Goal: Communication & Community: Answer question/provide support

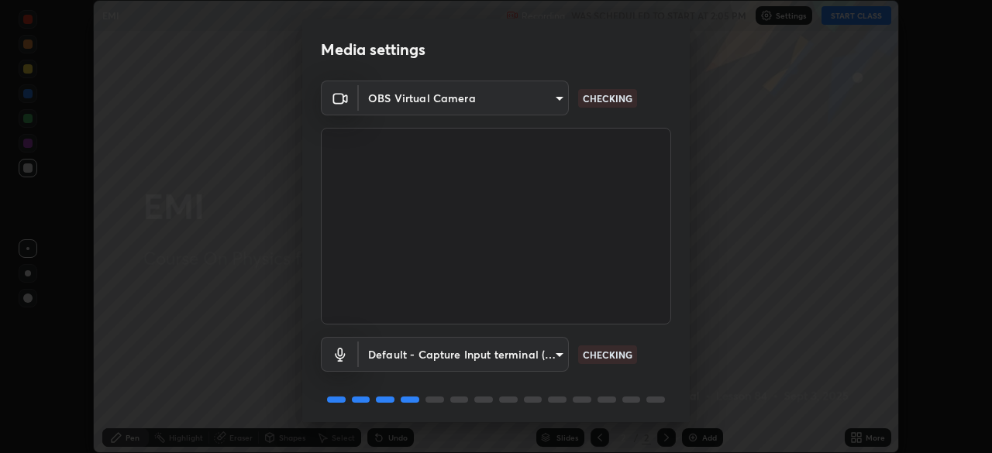
scroll to position [55, 0]
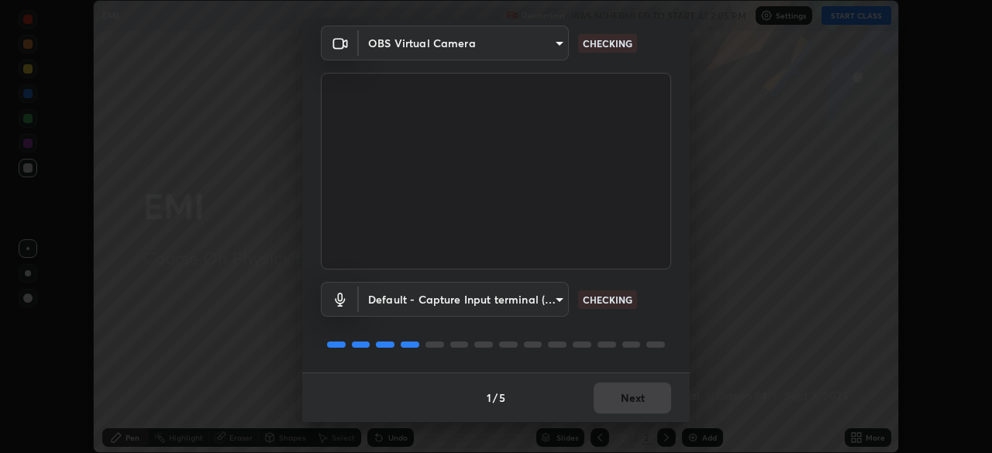
click at [622, 395] on div "1 / 5 Next" at bounding box center [496, 398] width 388 height 50
click at [625, 398] on div "1 / 5 Next" at bounding box center [496, 398] width 388 height 50
click at [628, 398] on div "1 / 5 Next" at bounding box center [496, 398] width 388 height 50
click at [630, 399] on div "1 / 5 Next" at bounding box center [496, 398] width 388 height 50
click at [630, 396] on div "1 / 5 Next" at bounding box center [496, 398] width 388 height 50
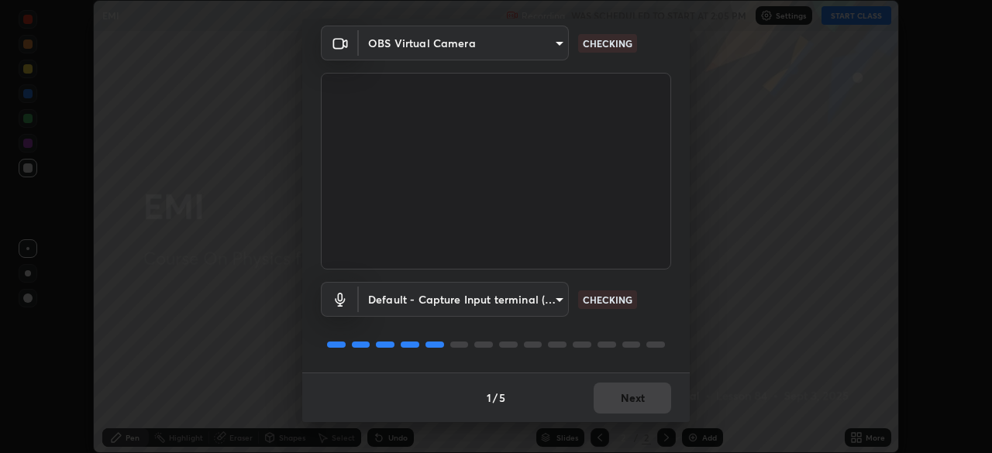
click at [624, 399] on div "1 / 5 Next" at bounding box center [496, 398] width 388 height 50
click at [623, 398] on div "1 / 5 Next" at bounding box center [496, 398] width 388 height 50
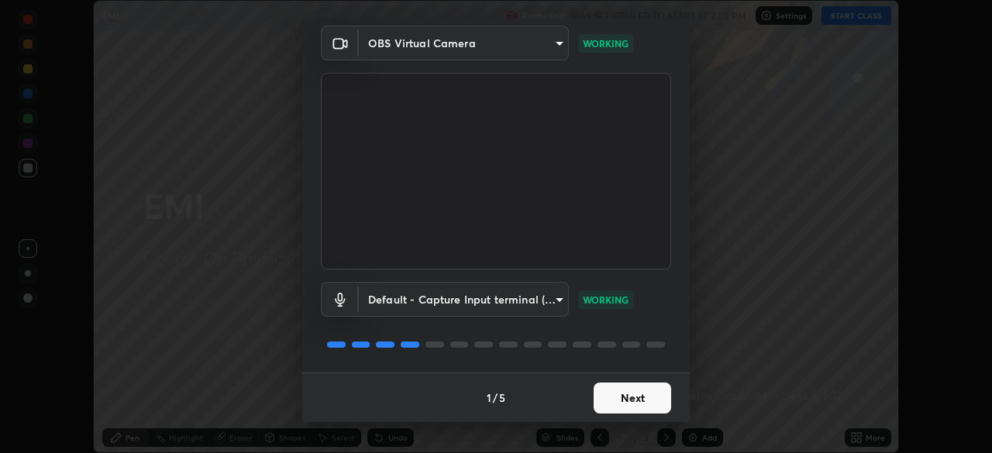
click at [633, 403] on button "Next" at bounding box center [633, 398] width 78 height 31
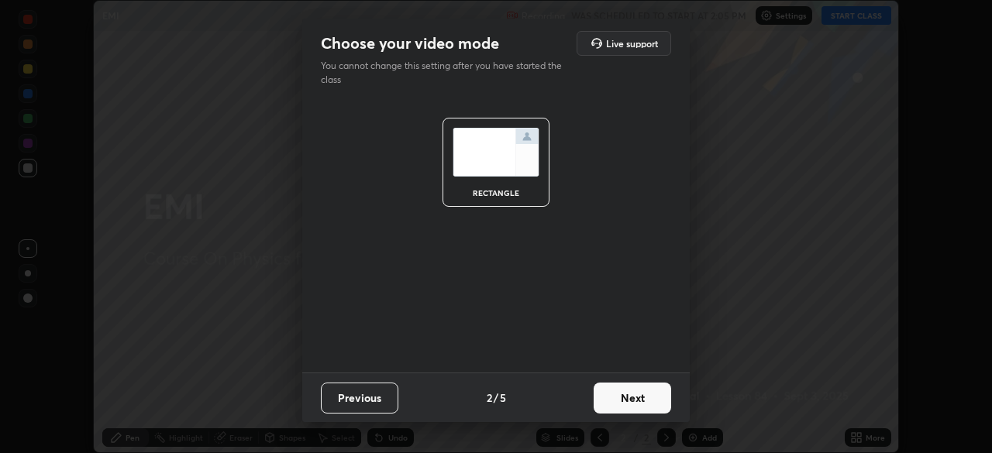
scroll to position [0, 0]
click at [636, 400] on button "Next" at bounding box center [633, 398] width 78 height 31
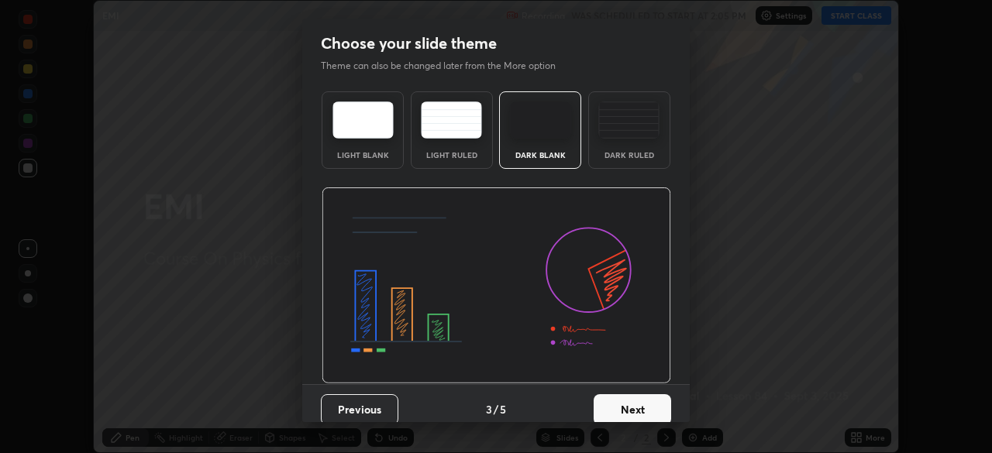
click at [640, 395] on button "Next" at bounding box center [633, 410] width 78 height 31
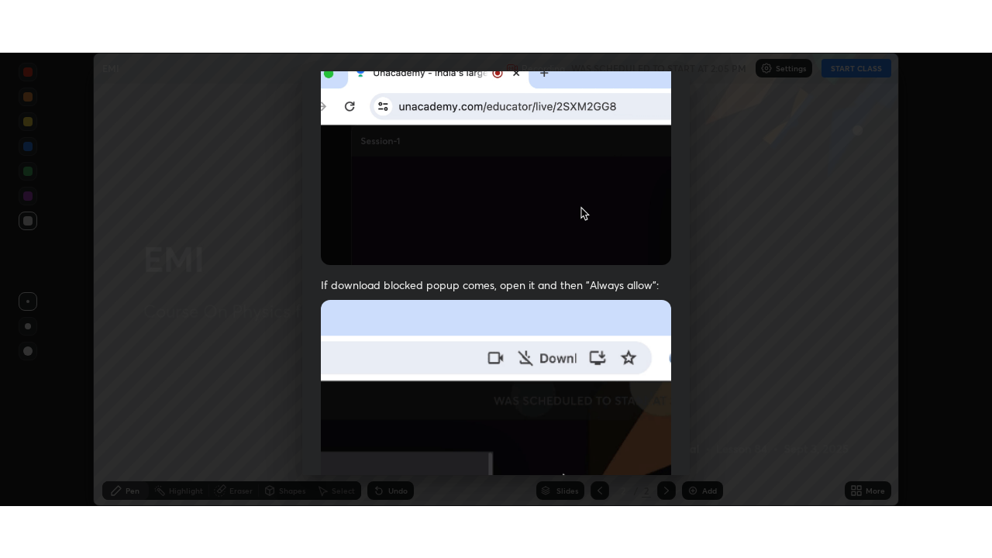
scroll to position [371, 0]
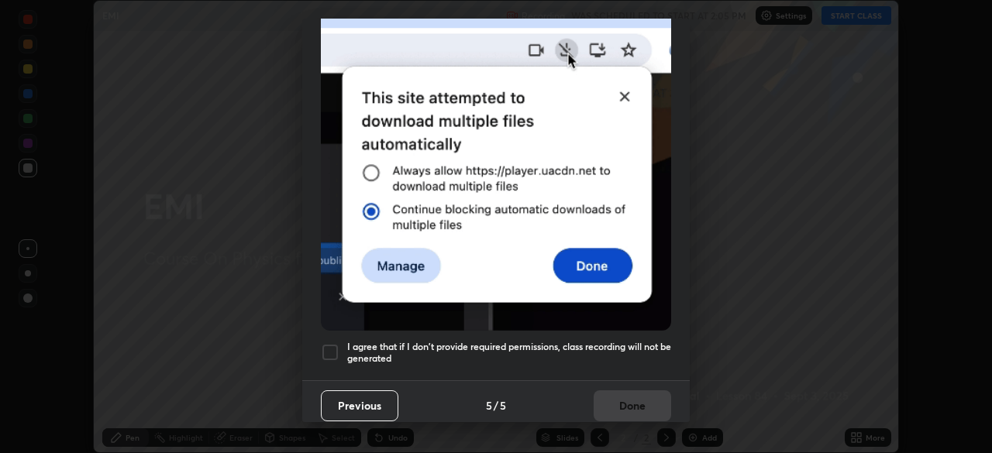
click at [328, 346] on div at bounding box center [330, 352] width 19 height 19
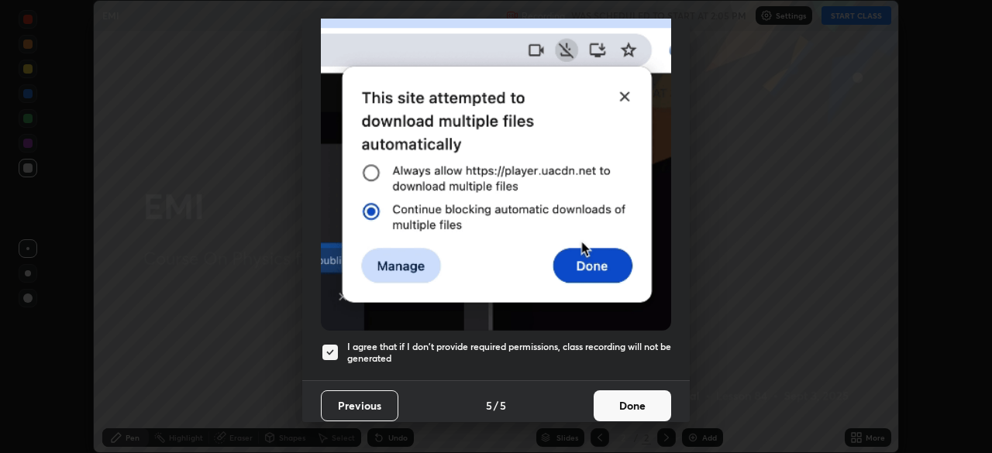
click at [647, 397] on button "Done" at bounding box center [633, 406] width 78 height 31
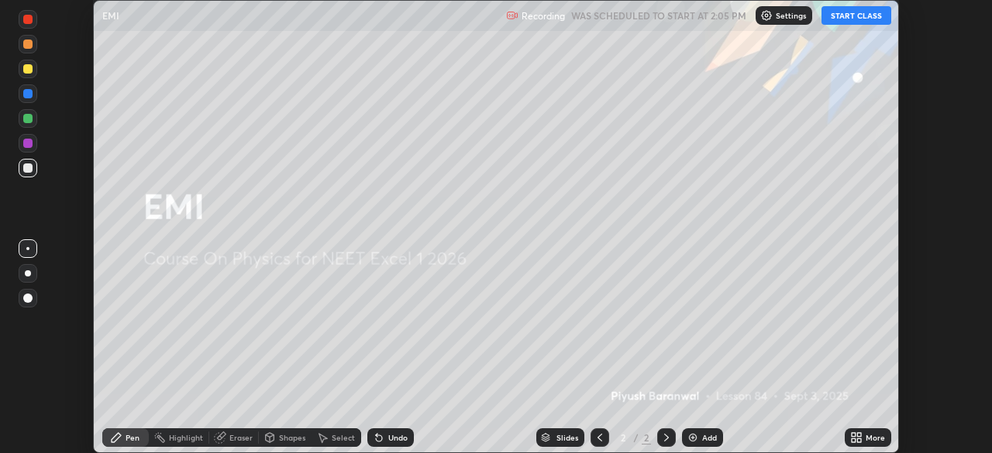
click at [851, 17] on button "START CLASS" at bounding box center [857, 15] width 70 height 19
click at [704, 438] on div "Add" at bounding box center [709, 438] width 15 height 8
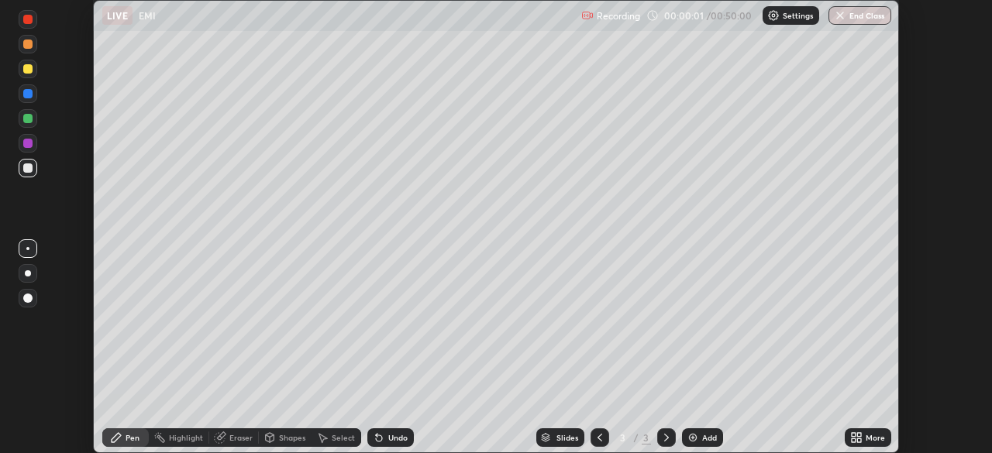
click at [859, 435] on icon at bounding box center [859, 435] width 4 height 4
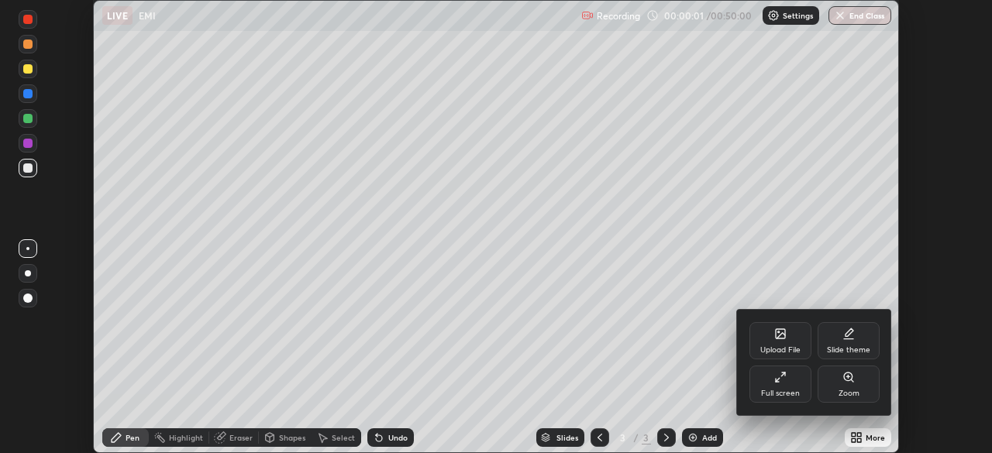
click at [797, 388] on div "Full screen" at bounding box center [781, 384] width 62 height 37
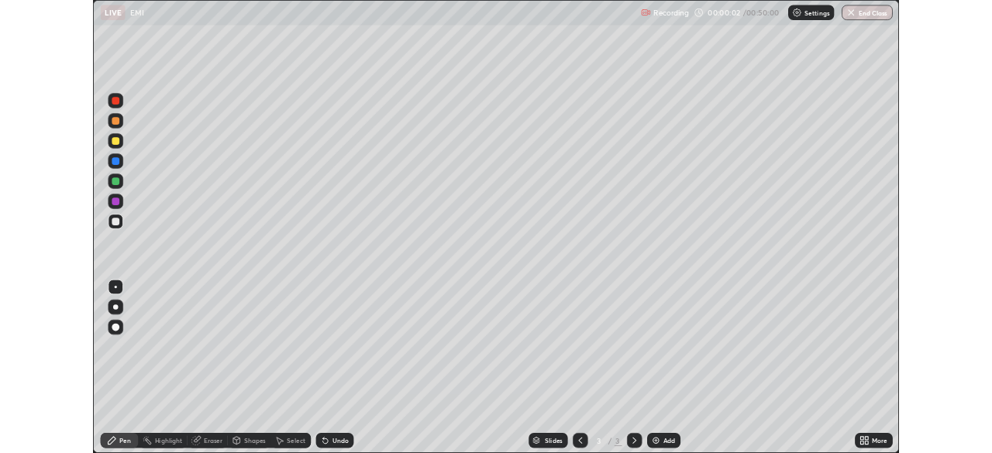
scroll to position [558, 992]
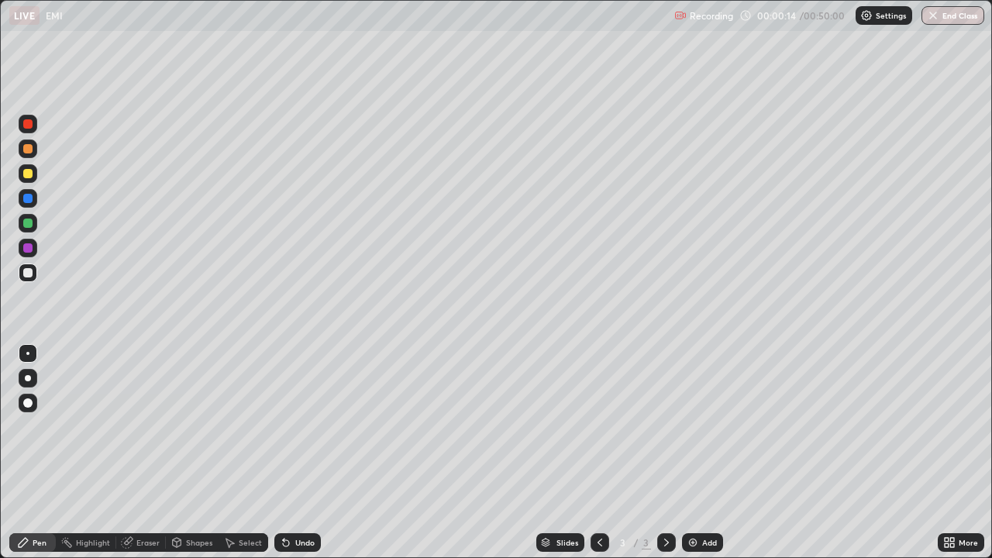
click at [26, 175] on div at bounding box center [27, 173] width 9 height 9
click at [195, 453] on div "Shapes" at bounding box center [199, 543] width 26 height 8
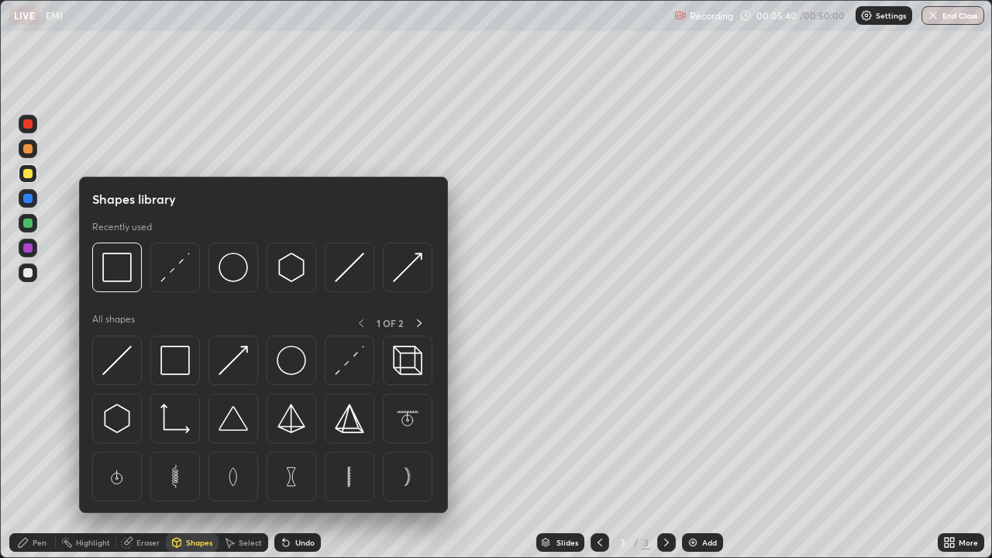
click at [141, 453] on div "Eraser" at bounding box center [147, 543] width 23 height 8
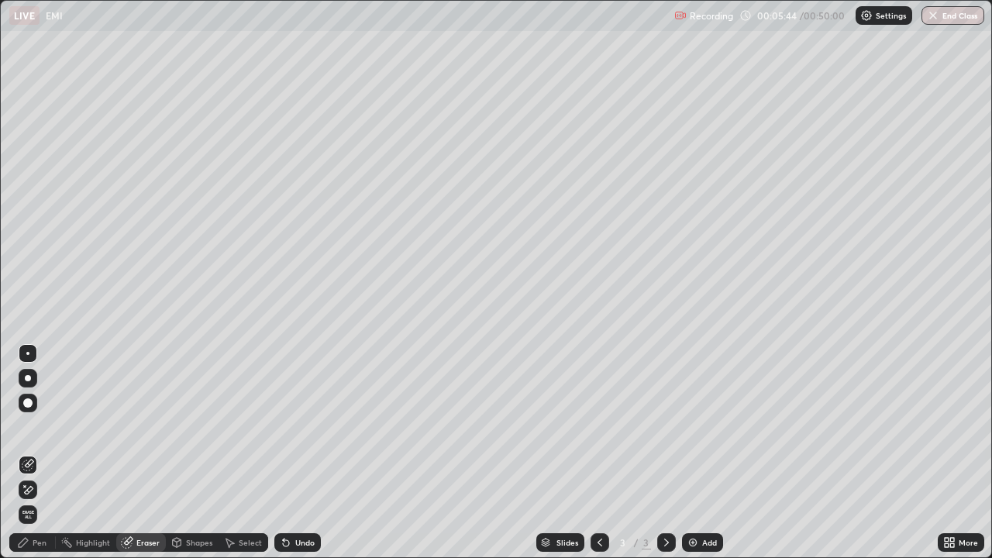
click at [40, 453] on div "Pen" at bounding box center [40, 543] width 14 height 8
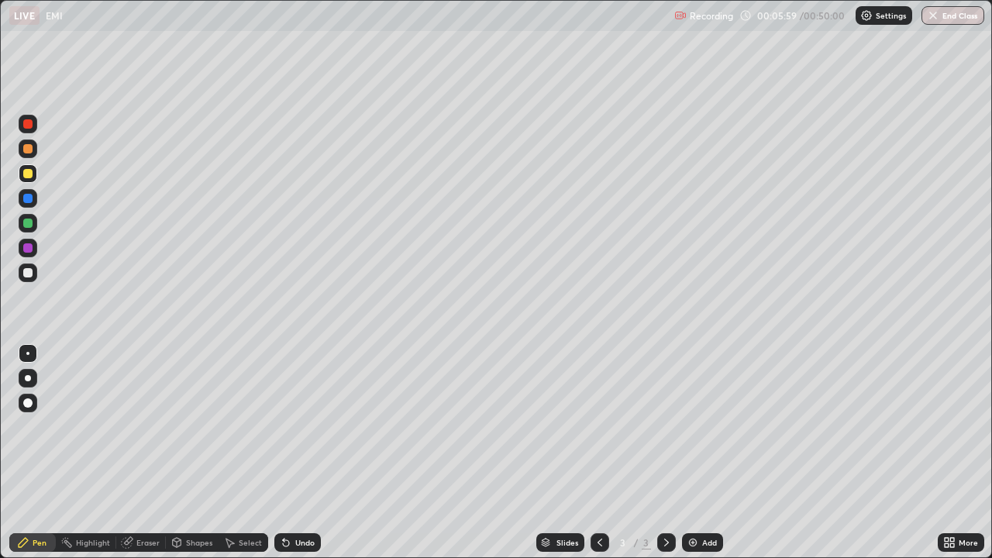
click at [706, 453] on div "Add" at bounding box center [709, 543] width 15 height 8
click at [702, 453] on div "Add" at bounding box center [709, 543] width 15 height 8
click at [28, 274] on div at bounding box center [27, 272] width 9 height 9
click at [30, 225] on div at bounding box center [27, 223] width 9 height 9
click at [26, 274] on div at bounding box center [27, 272] width 9 height 9
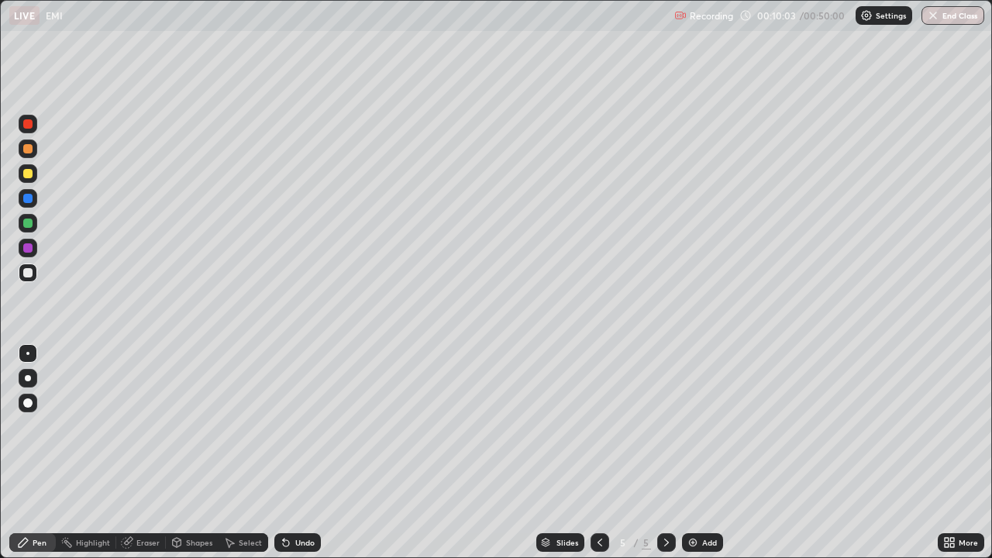
click at [700, 453] on div "Add" at bounding box center [702, 542] width 41 height 19
click at [29, 179] on div at bounding box center [28, 173] width 19 height 19
click at [195, 453] on div "Shapes" at bounding box center [199, 543] width 26 height 8
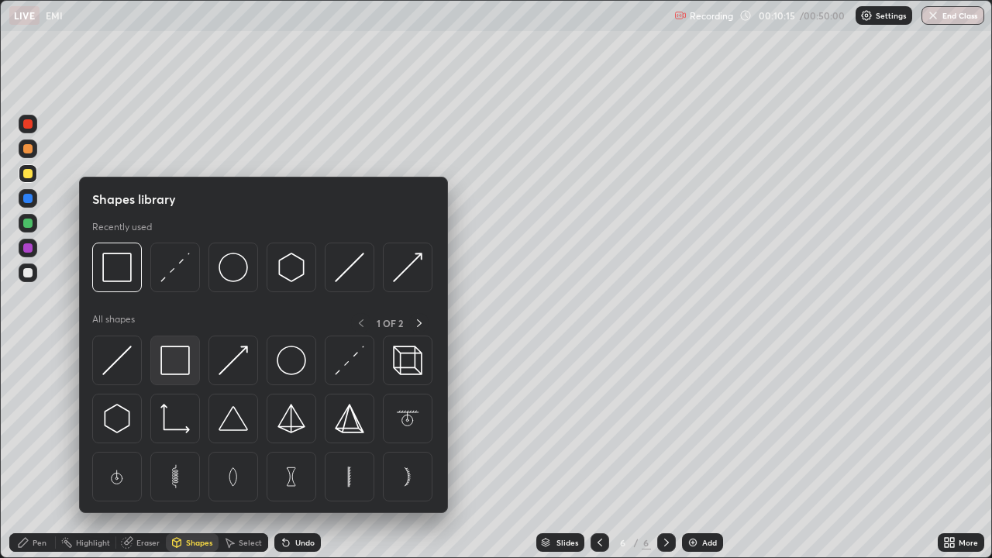
click at [168, 369] on img at bounding box center [174, 360] width 29 height 29
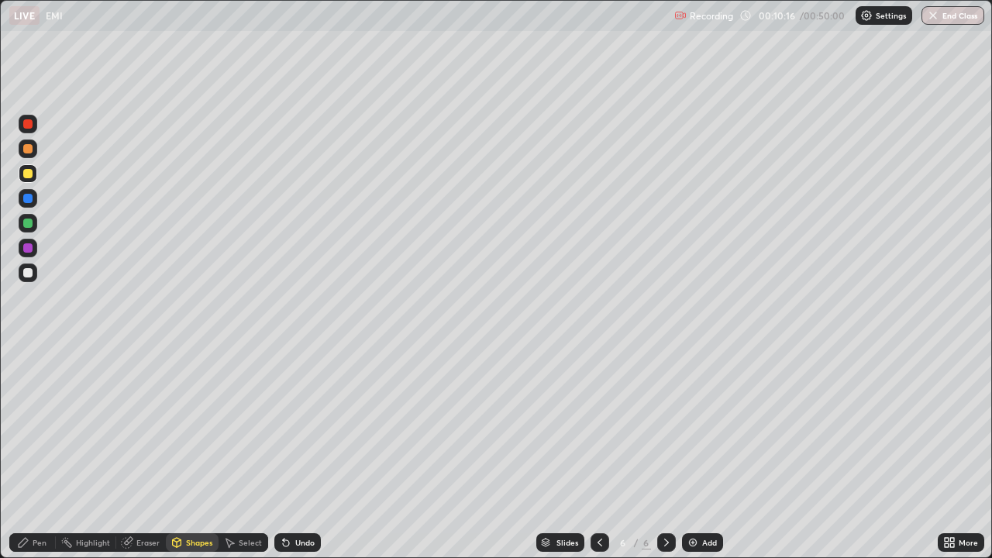
click at [29, 198] on div at bounding box center [27, 198] width 9 height 9
click at [26, 453] on icon at bounding box center [23, 542] width 12 height 12
click at [29, 271] on div at bounding box center [27, 272] width 9 height 9
click at [28, 247] on div at bounding box center [27, 247] width 9 height 9
click at [30, 275] on div at bounding box center [27, 272] width 9 height 9
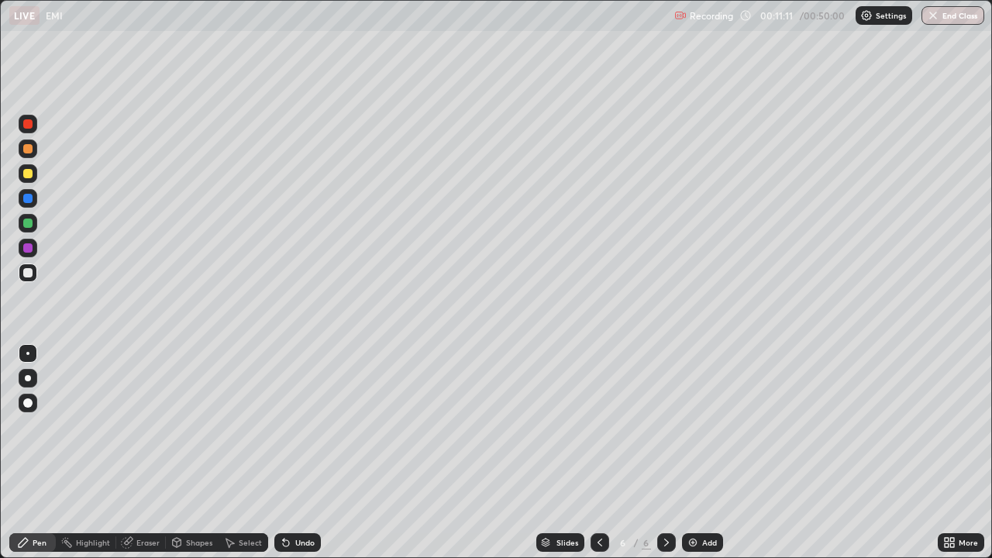
click at [28, 274] on div at bounding box center [27, 272] width 9 height 9
click at [148, 453] on div "Eraser" at bounding box center [147, 543] width 23 height 8
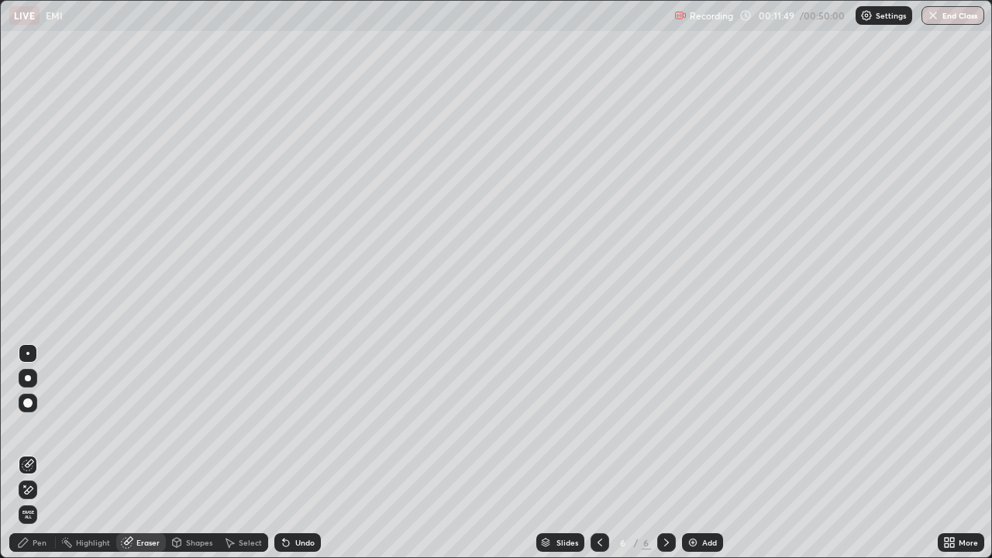
click at [35, 453] on div "Pen" at bounding box center [40, 543] width 14 height 8
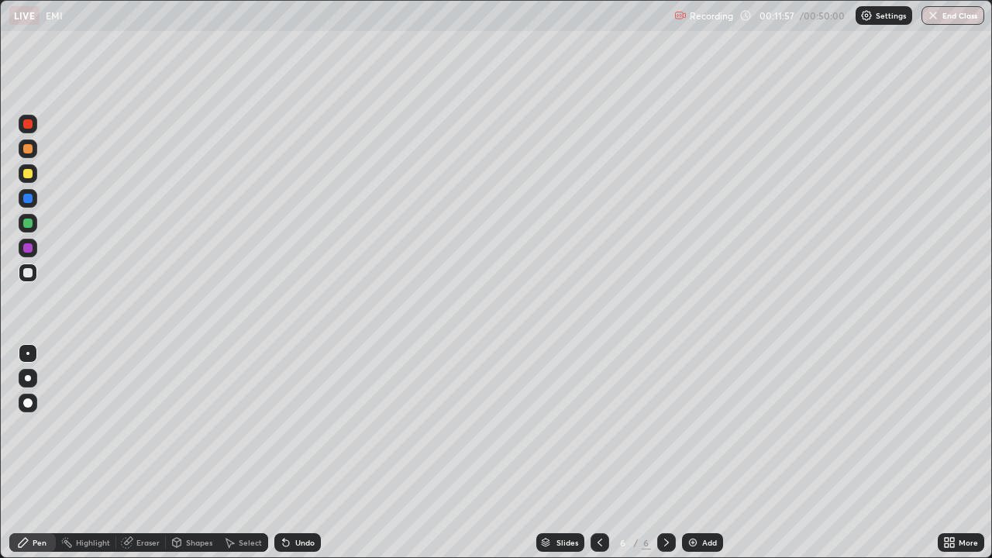
click at [283, 453] on icon at bounding box center [284, 540] width 2 height 2
click at [239, 453] on div "Select" at bounding box center [250, 543] width 23 height 8
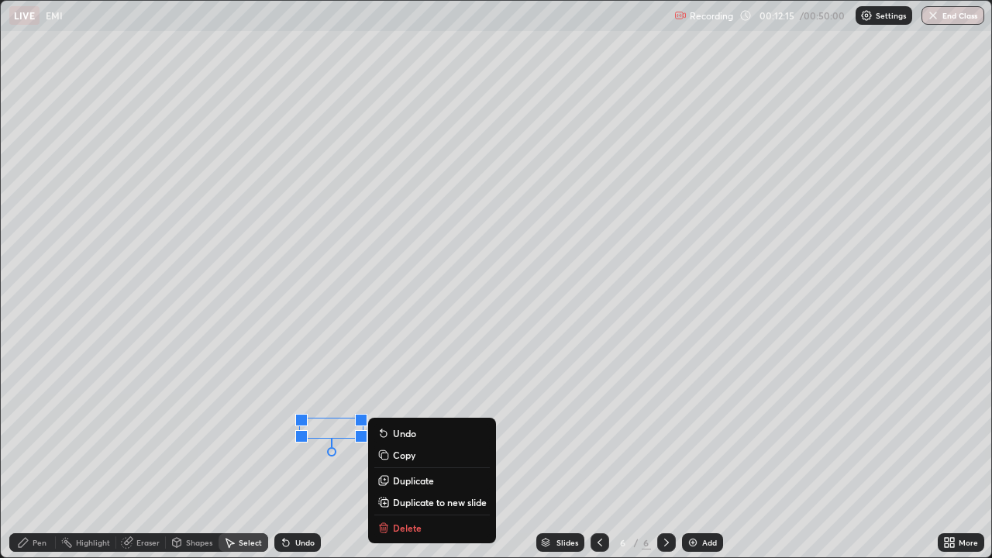
click at [398, 453] on p "Delete" at bounding box center [407, 528] width 29 height 12
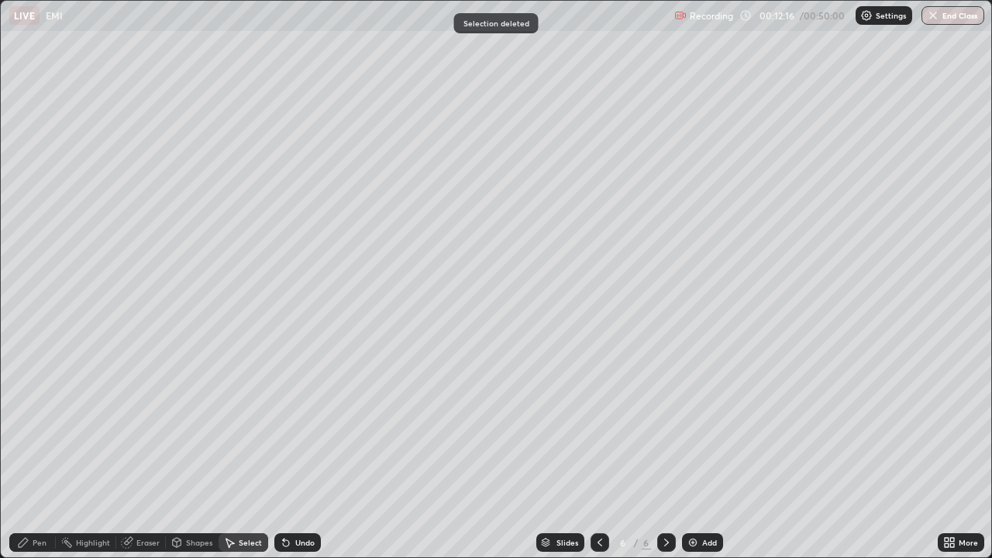
click at [29, 453] on div "Pen" at bounding box center [32, 542] width 47 height 19
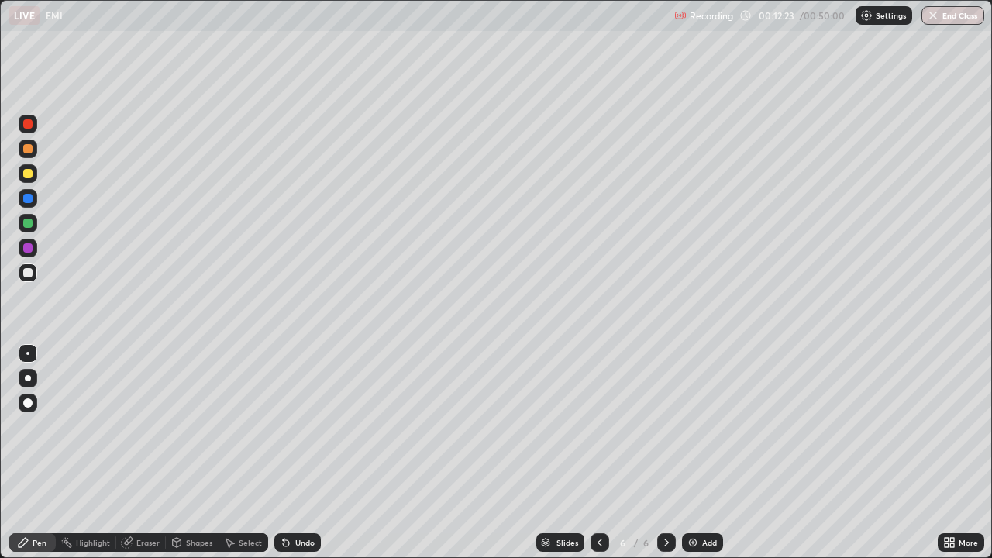
click at [28, 204] on div at bounding box center [28, 198] width 19 height 19
click at [23, 151] on div at bounding box center [27, 148] width 9 height 9
click at [31, 276] on div at bounding box center [27, 272] width 9 height 9
click at [137, 453] on div "Eraser" at bounding box center [147, 543] width 23 height 8
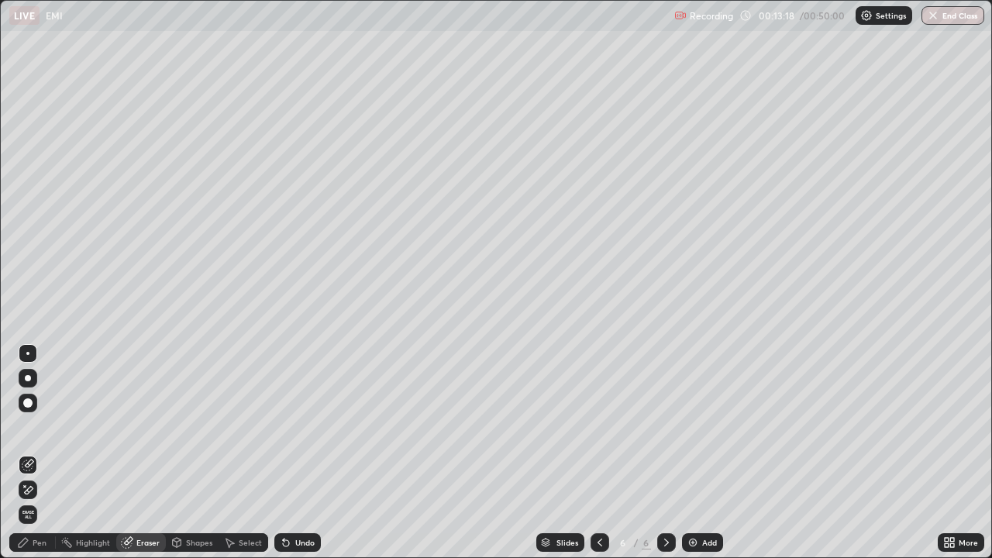
click at [36, 453] on div "Pen" at bounding box center [40, 543] width 14 height 8
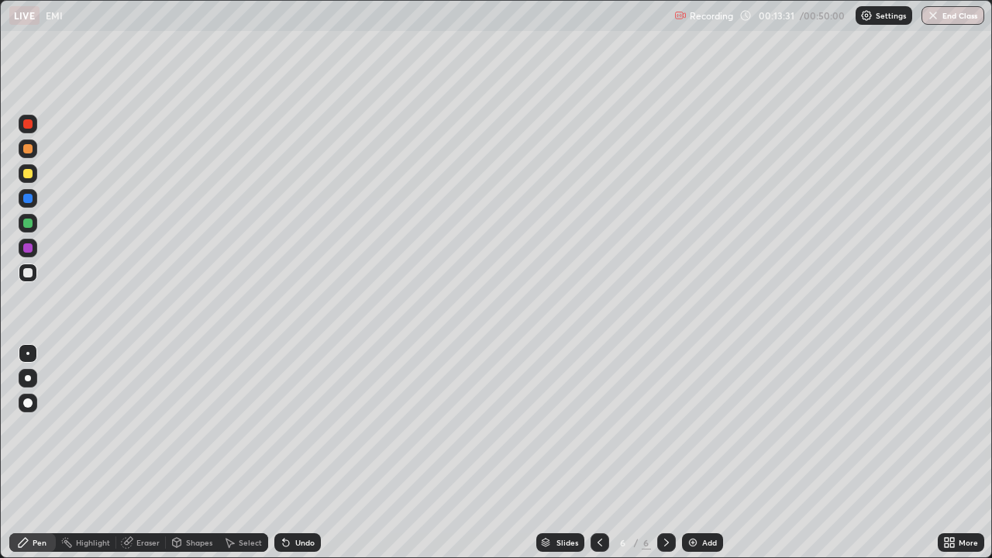
click at [300, 453] on div "Undo" at bounding box center [297, 542] width 47 height 19
click at [295, 453] on div "Undo" at bounding box center [304, 543] width 19 height 8
click at [136, 453] on div "Eraser" at bounding box center [147, 543] width 23 height 8
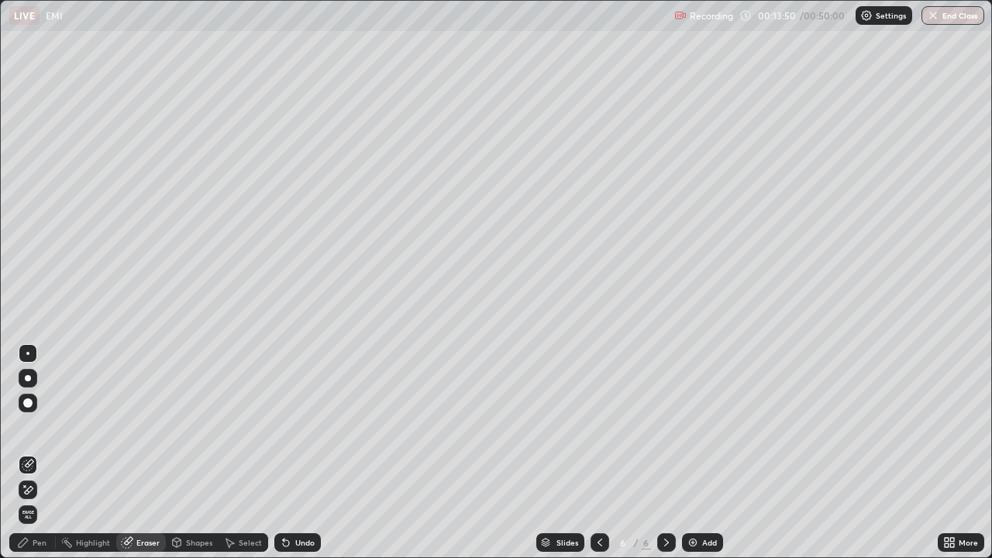
click at [37, 453] on div "Pen" at bounding box center [40, 543] width 14 height 8
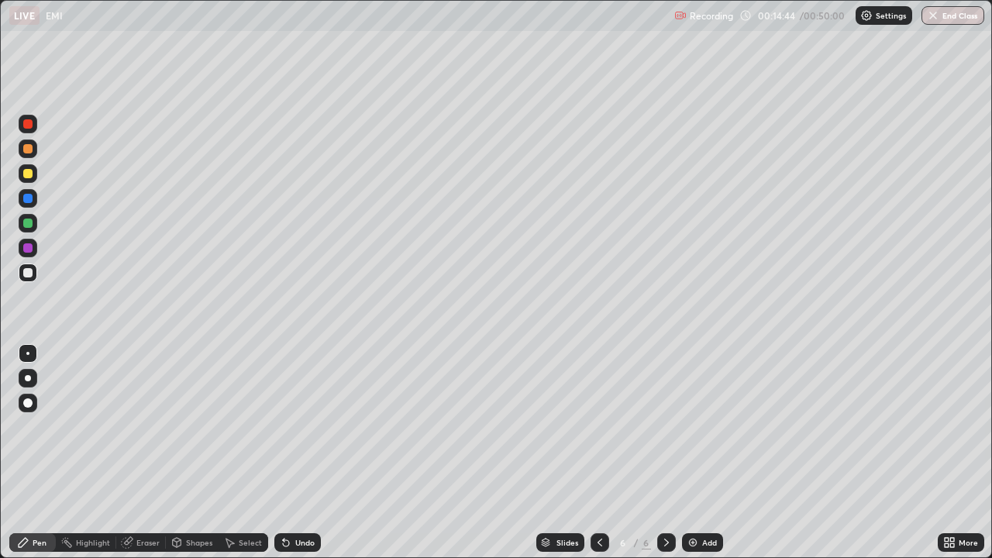
click at [26, 176] on div at bounding box center [27, 173] width 9 height 9
click at [296, 453] on div "Undo" at bounding box center [297, 542] width 47 height 19
click at [24, 275] on div at bounding box center [27, 272] width 9 height 9
click at [704, 453] on div "Add" at bounding box center [709, 543] width 15 height 8
click at [26, 226] on div at bounding box center [27, 223] width 9 height 9
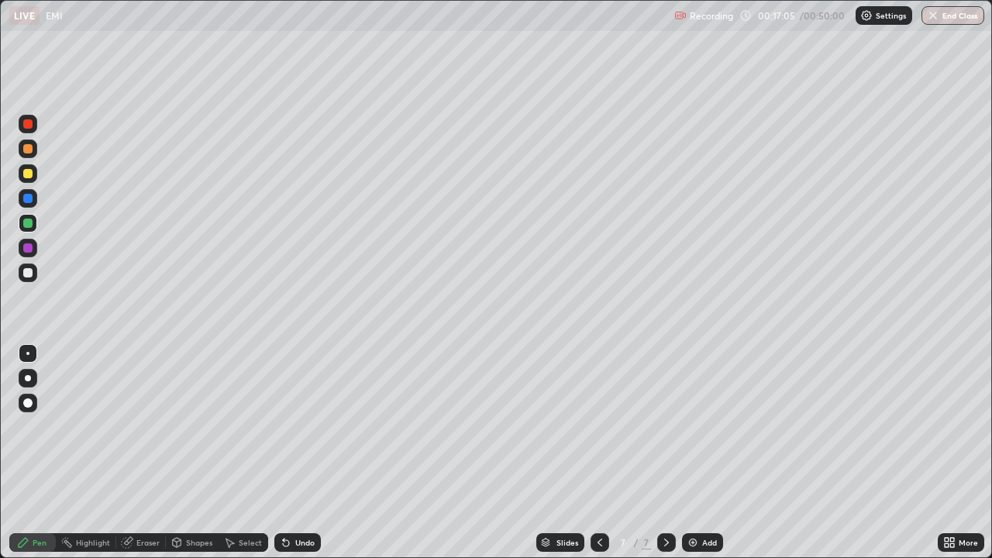
click at [598, 453] on icon at bounding box center [600, 542] width 12 height 12
click at [34, 253] on div at bounding box center [28, 248] width 19 height 19
click at [249, 453] on div "Select" at bounding box center [250, 543] width 23 height 8
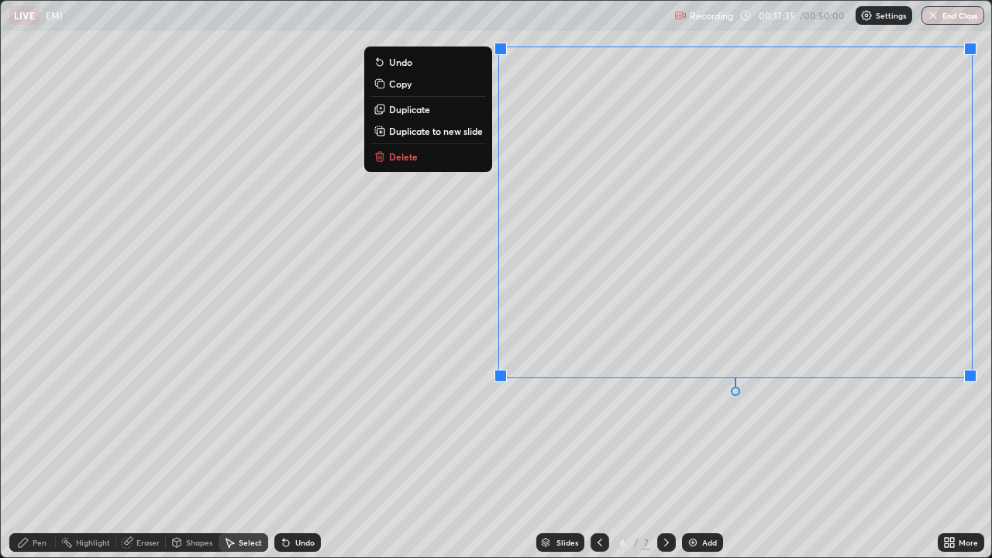
click at [701, 453] on div "0 ° Undo Copy Duplicate Duplicate to new slide Delete" at bounding box center [496, 279] width 991 height 557
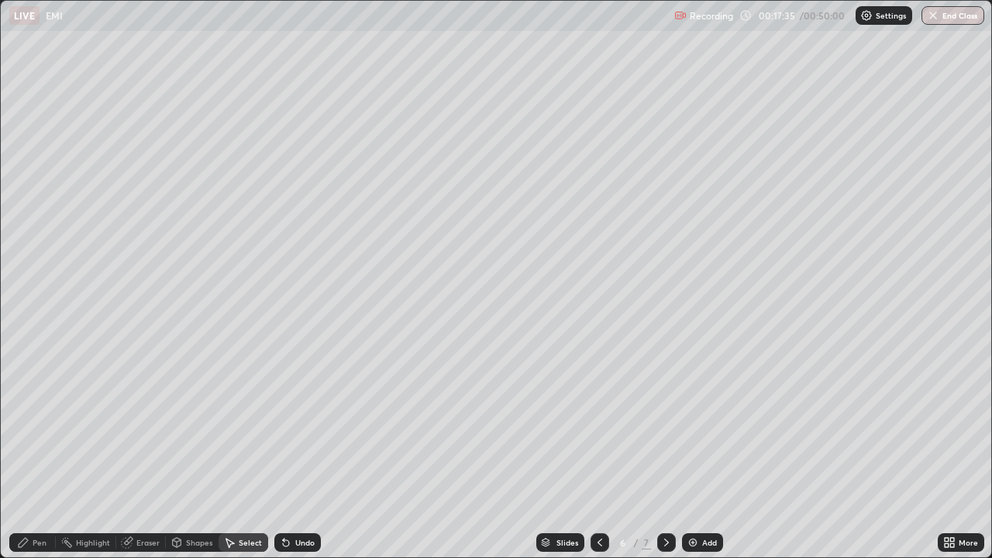
click at [29, 453] on div "Pen" at bounding box center [32, 542] width 47 height 19
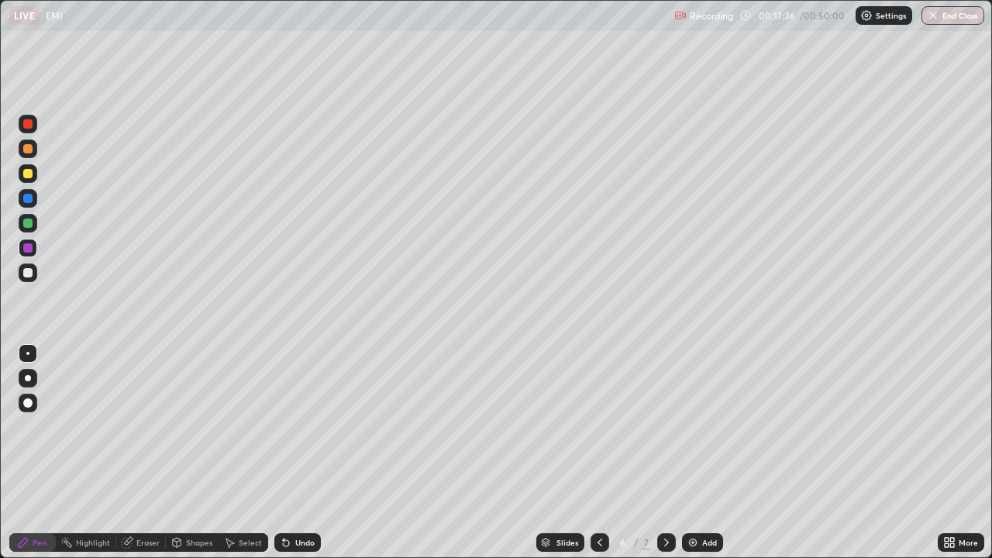
click at [24, 172] on div at bounding box center [27, 173] width 9 height 9
click at [665, 453] on icon at bounding box center [666, 542] width 12 height 12
click at [240, 453] on div "Select" at bounding box center [250, 543] width 23 height 8
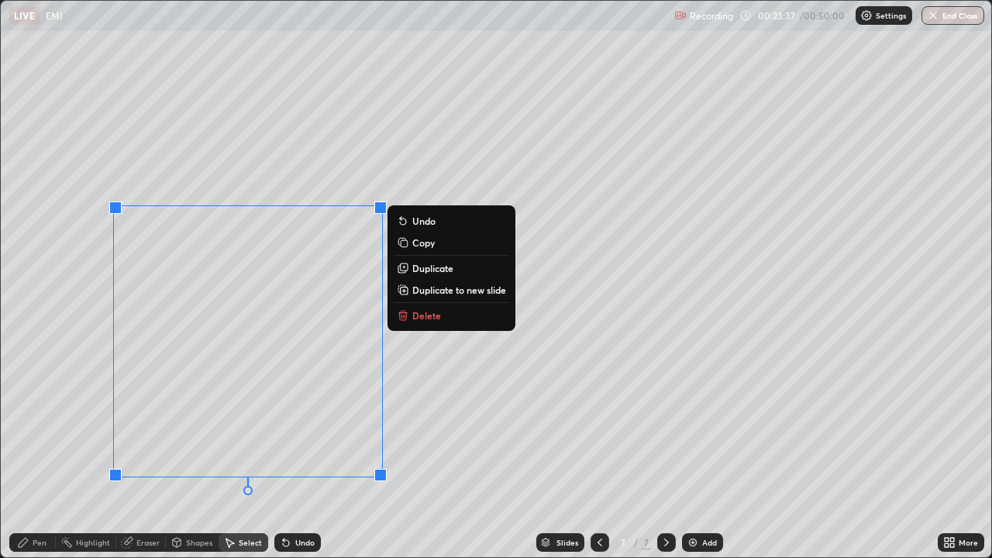
click at [439, 321] on p "Delete" at bounding box center [426, 315] width 29 height 12
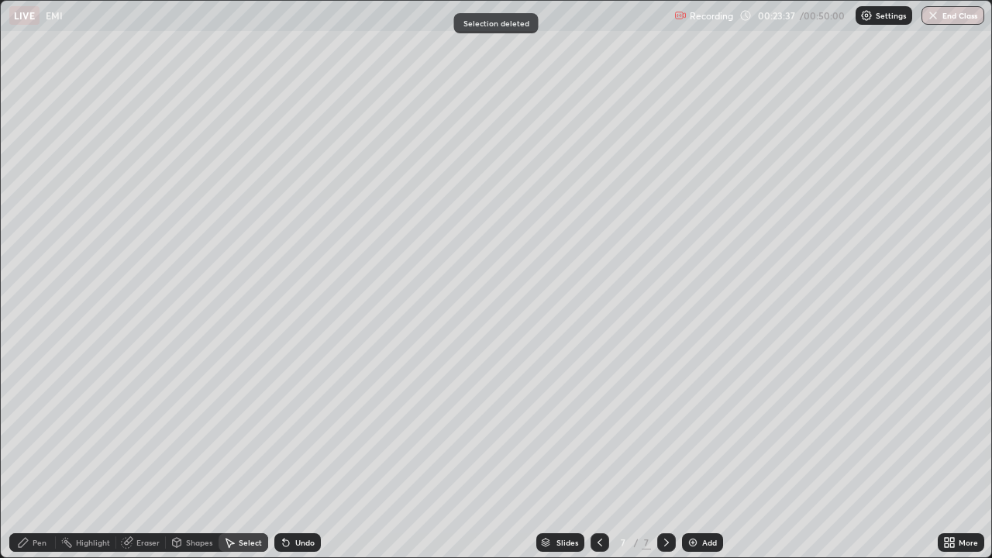
click at [34, 453] on div "Pen" at bounding box center [40, 543] width 14 height 8
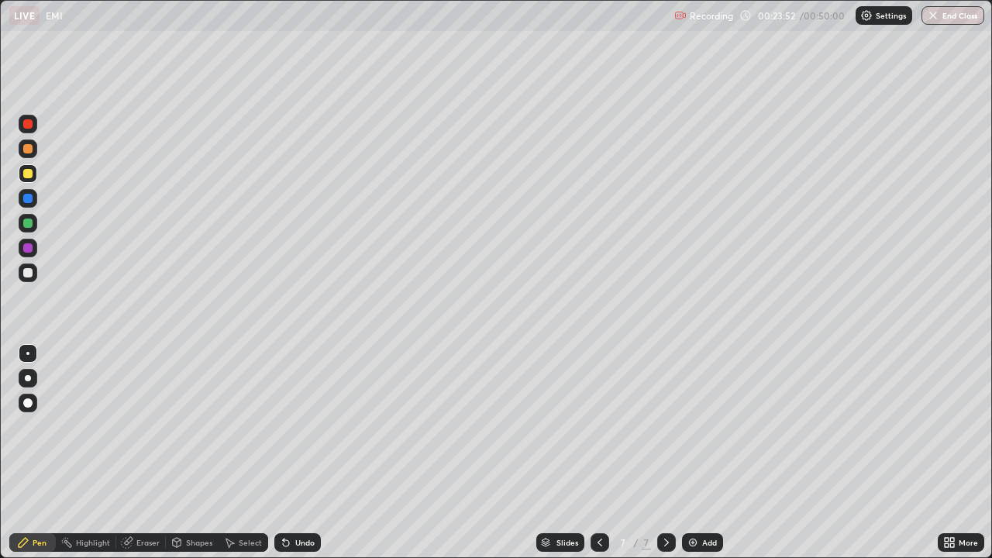
click at [291, 453] on div "Undo" at bounding box center [297, 542] width 47 height 19
click at [286, 453] on icon at bounding box center [286, 543] width 6 height 6
click at [285, 453] on icon at bounding box center [286, 543] width 6 height 6
click at [26, 202] on div at bounding box center [27, 198] width 9 height 9
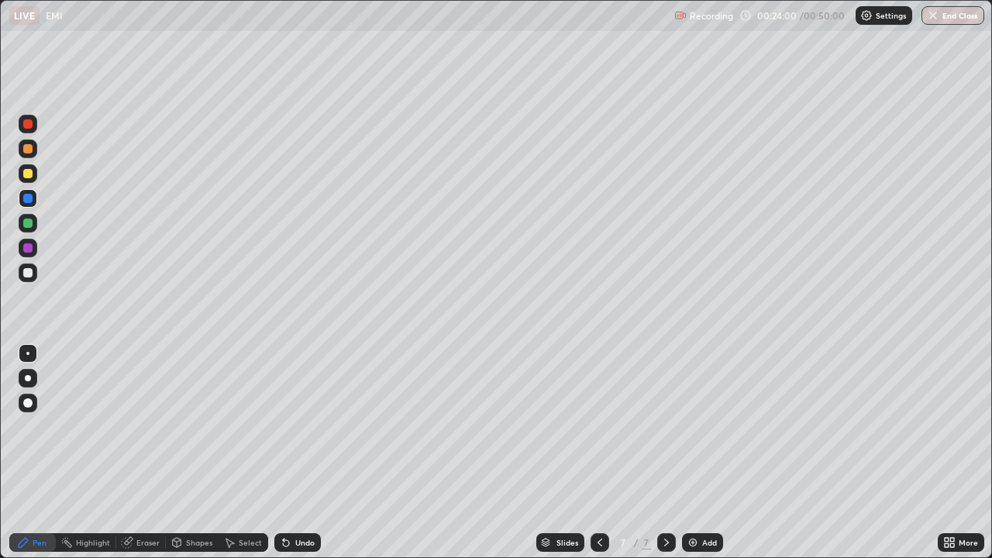
click at [291, 453] on div "Undo" at bounding box center [297, 542] width 47 height 19
click at [26, 225] on div at bounding box center [27, 223] width 9 height 9
click at [30, 268] on div at bounding box center [27, 272] width 9 height 9
click at [241, 453] on div "Select" at bounding box center [250, 543] width 23 height 8
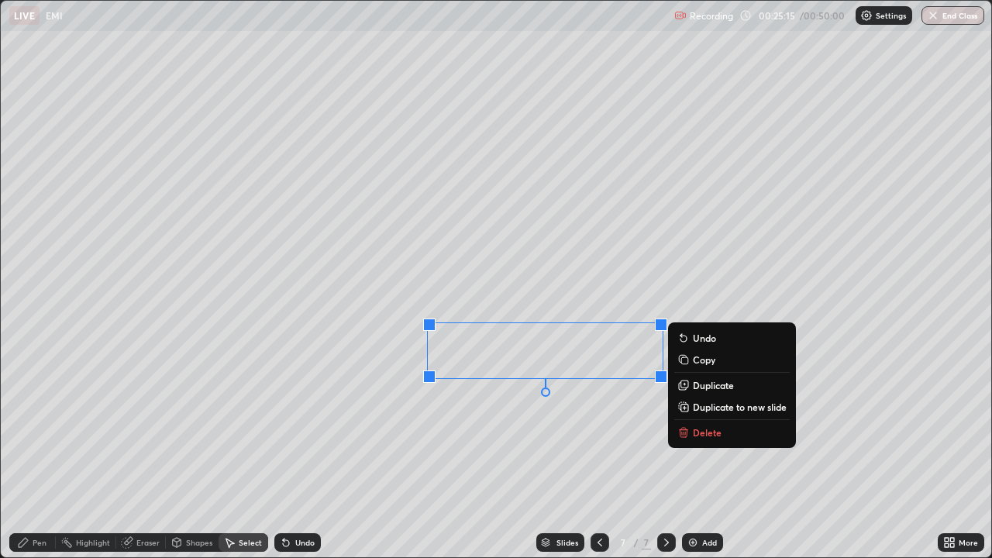
click at [698, 429] on p "Delete" at bounding box center [707, 432] width 29 height 12
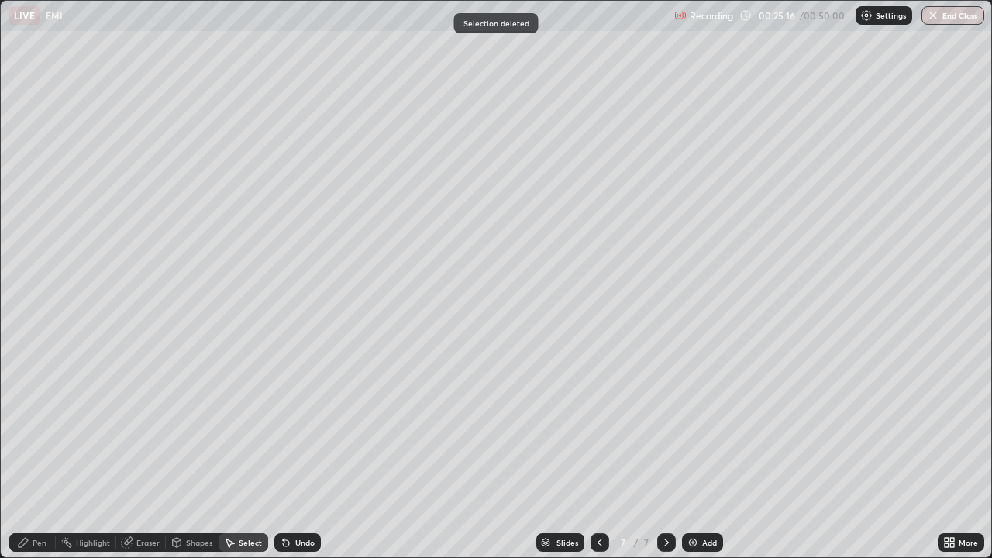
click at [35, 453] on div "Pen" at bounding box center [40, 543] width 14 height 8
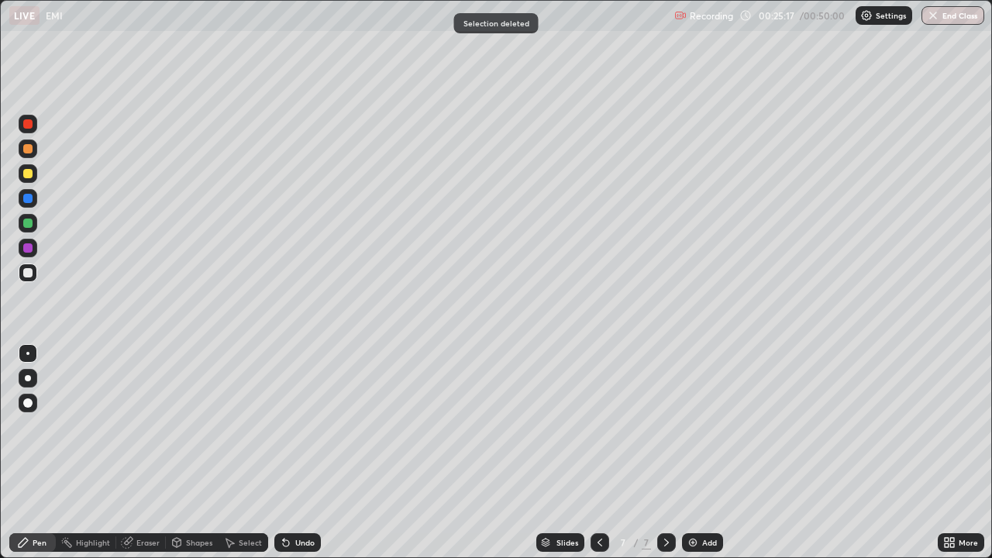
click at [29, 223] on div at bounding box center [27, 223] width 9 height 9
click at [32, 275] on div at bounding box center [27, 272] width 9 height 9
click at [26, 179] on div at bounding box center [28, 173] width 19 height 19
click at [28, 274] on div at bounding box center [27, 272] width 9 height 9
click at [28, 226] on div at bounding box center [27, 223] width 9 height 9
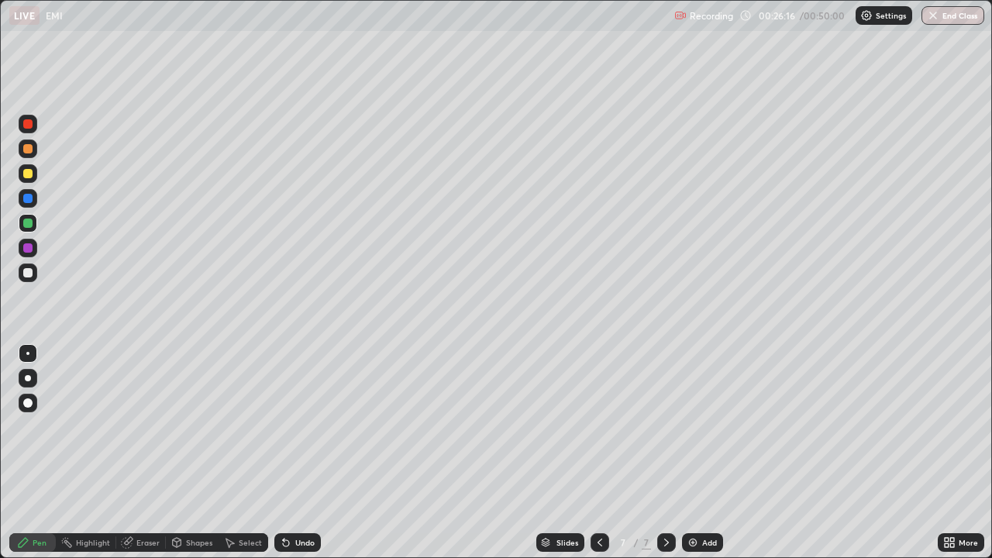
click at [304, 453] on div "Undo" at bounding box center [304, 543] width 19 height 8
click at [295, 453] on div "Undo" at bounding box center [304, 543] width 19 height 8
click at [297, 453] on div "Undo" at bounding box center [297, 542] width 47 height 19
click at [240, 453] on div "Select" at bounding box center [250, 543] width 23 height 8
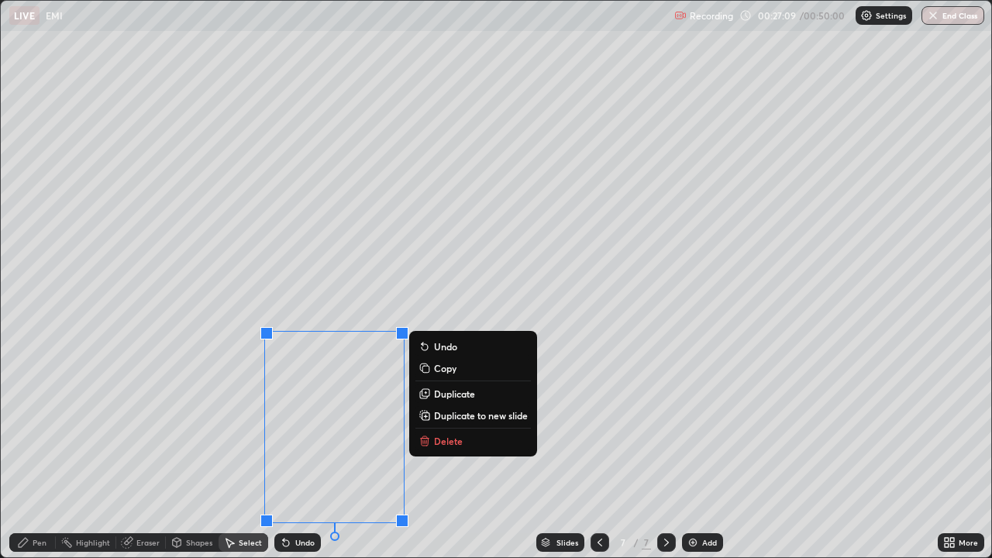
click at [443, 438] on p "Delete" at bounding box center [448, 441] width 29 height 12
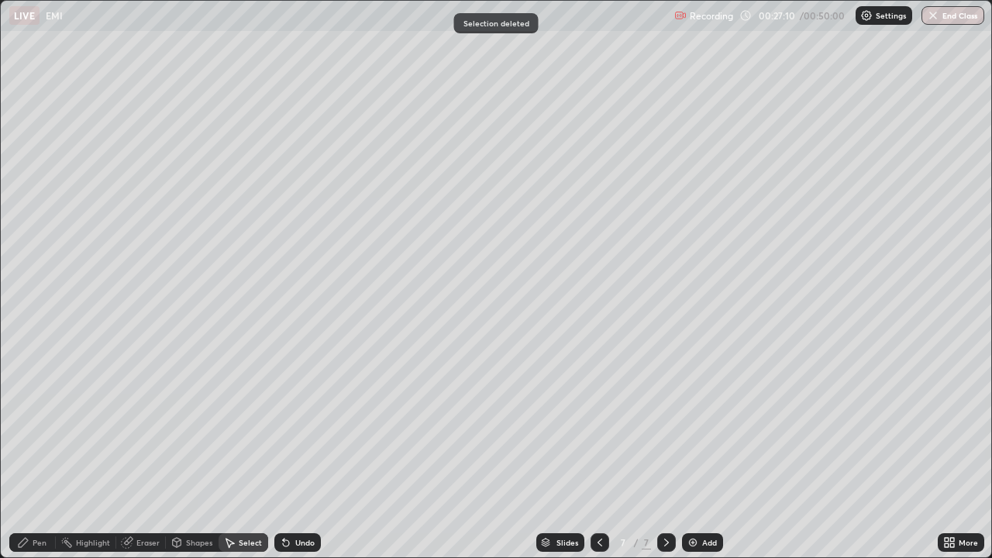
click at [35, 453] on div "Pen" at bounding box center [40, 543] width 14 height 8
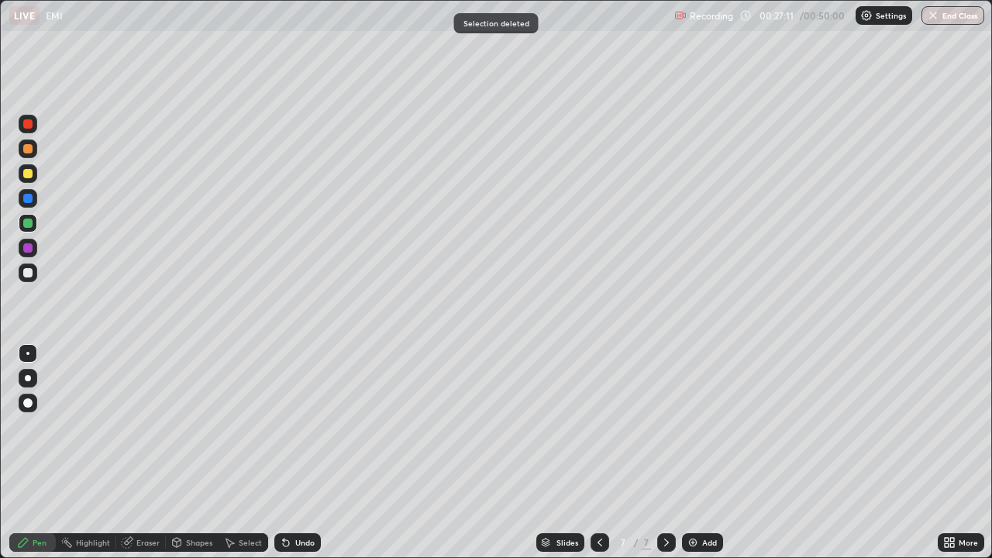
click at [29, 272] on div at bounding box center [27, 272] width 9 height 9
click at [233, 453] on icon at bounding box center [229, 542] width 12 height 12
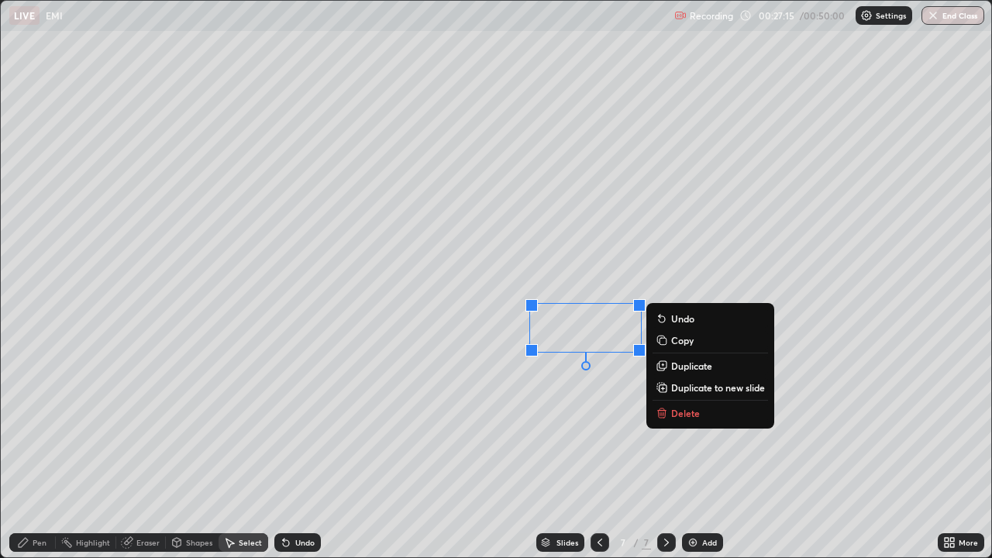
click at [677, 409] on p "Delete" at bounding box center [685, 413] width 29 height 12
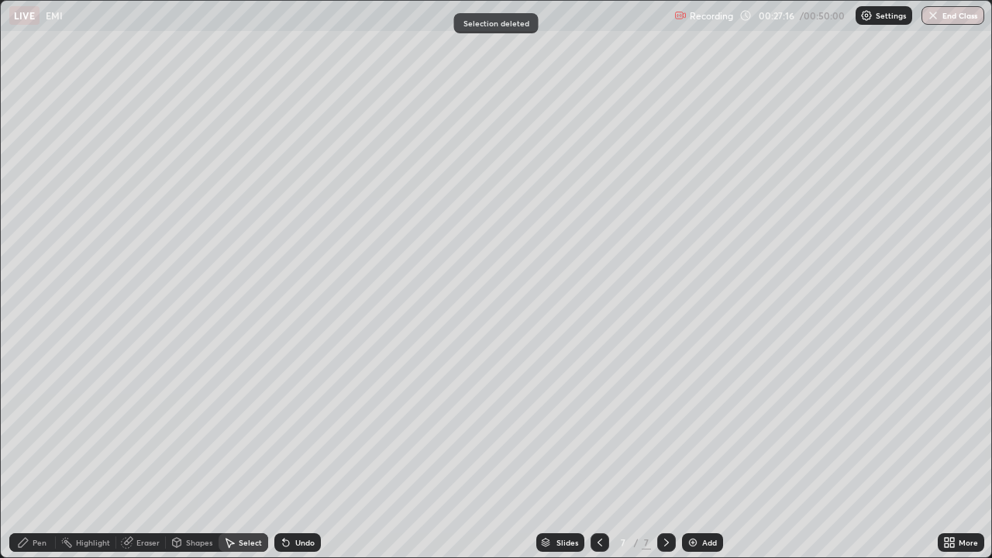
click at [26, 453] on icon at bounding box center [23, 542] width 12 height 12
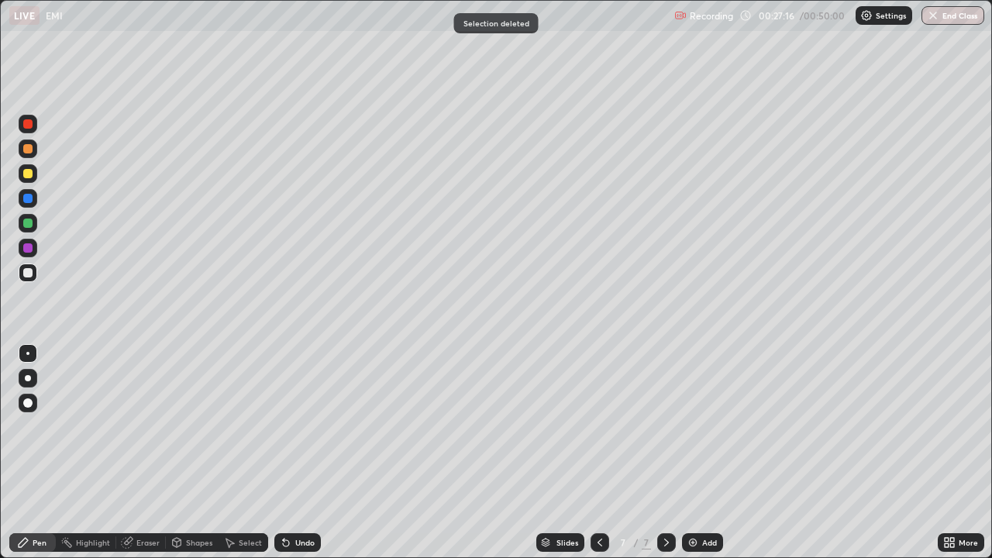
click at [29, 275] on div at bounding box center [27, 272] width 9 height 9
click at [239, 453] on div "Select" at bounding box center [250, 543] width 23 height 8
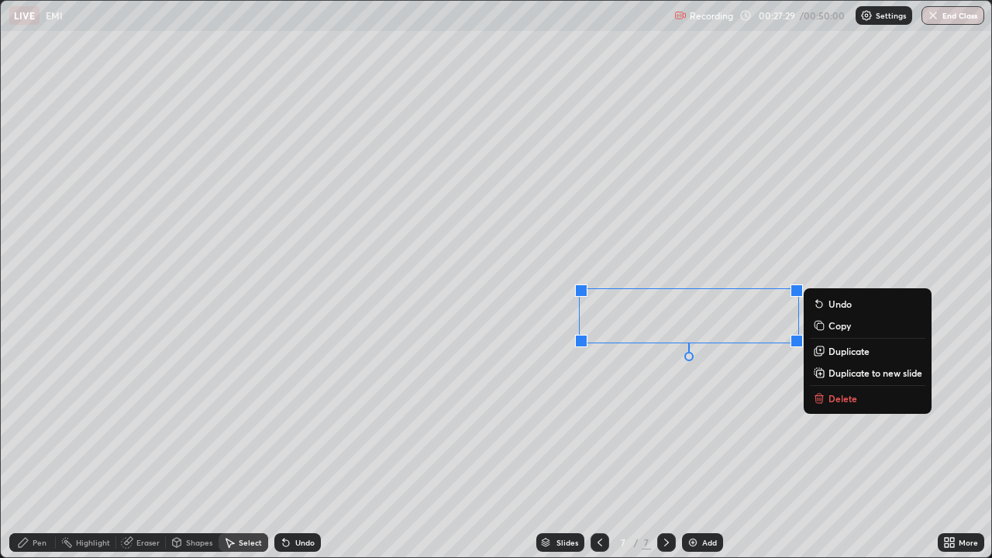
click at [739, 419] on div "0 ° Undo Copy Duplicate Duplicate to new slide Delete" at bounding box center [496, 279] width 991 height 557
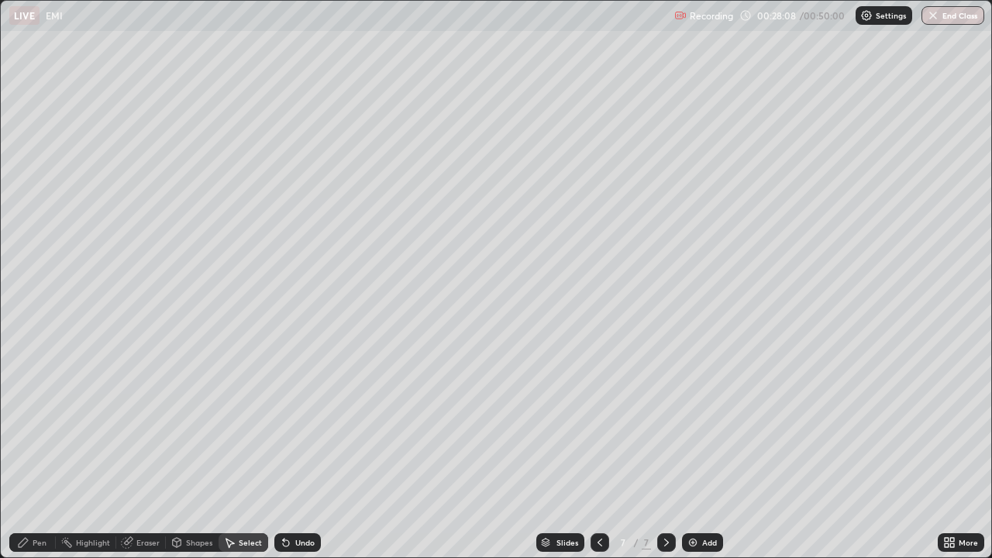
click at [36, 453] on div "Pen" at bounding box center [32, 542] width 47 height 19
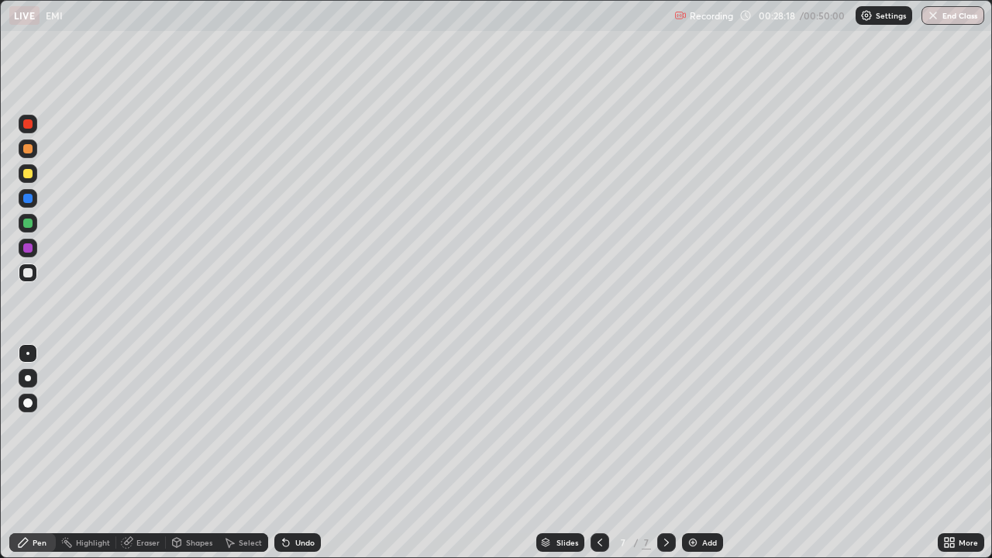
click at [234, 453] on icon at bounding box center [229, 542] width 12 height 12
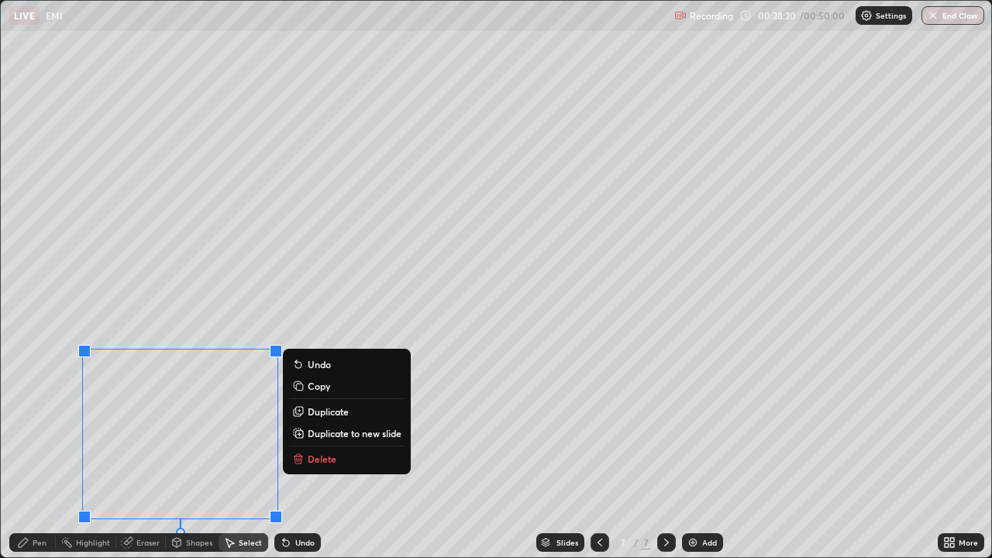
click at [310, 453] on p "Delete" at bounding box center [322, 459] width 29 height 12
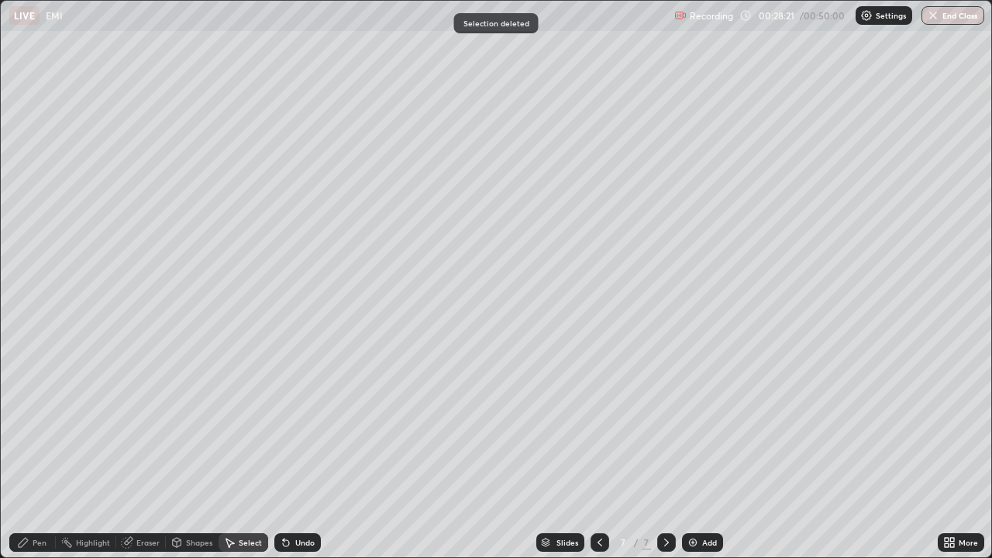
click at [32, 453] on div "Pen" at bounding box center [32, 542] width 47 height 19
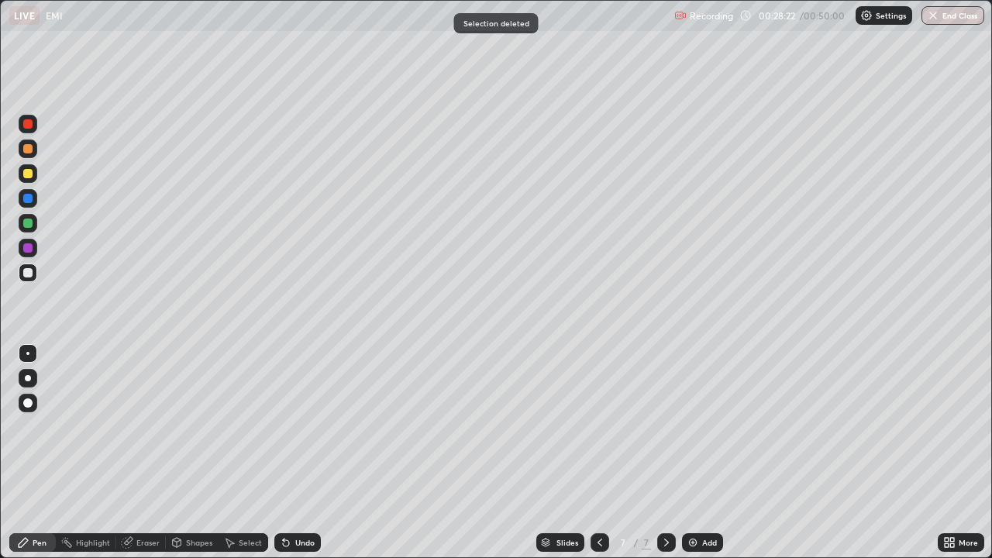
click at [27, 221] on div at bounding box center [27, 223] width 9 height 9
click at [26, 176] on div at bounding box center [27, 173] width 9 height 9
click at [27, 150] on div at bounding box center [27, 148] width 9 height 9
click at [288, 453] on div "Undo" at bounding box center [297, 542] width 47 height 19
click at [26, 273] on div at bounding box center [27, 272] width 9 height 9
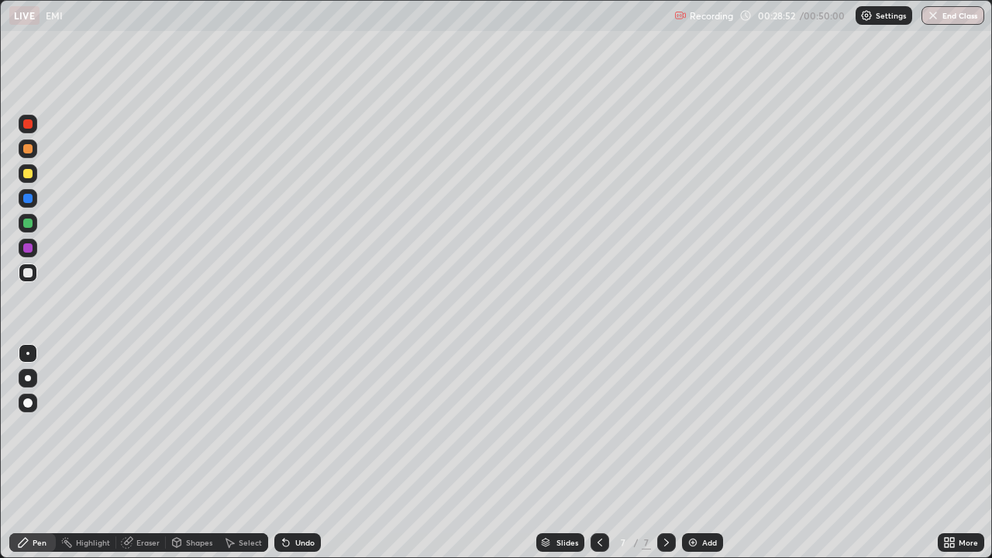
click at [30, 248] on div at bounding box center [27, 247] width 9 height 9
click at [291, 453] on div "Undo" at bounding box center [297, 542] width 47 height 19
click at [299, 453] on div "Undo" at bounding box center [304, 543] width 19 height 8
click at [28, 274] on div at bounding box center [27, 272] width 9 height 9
click at [28, 247] on div at bounding box center [27, 247] width 9 height 9
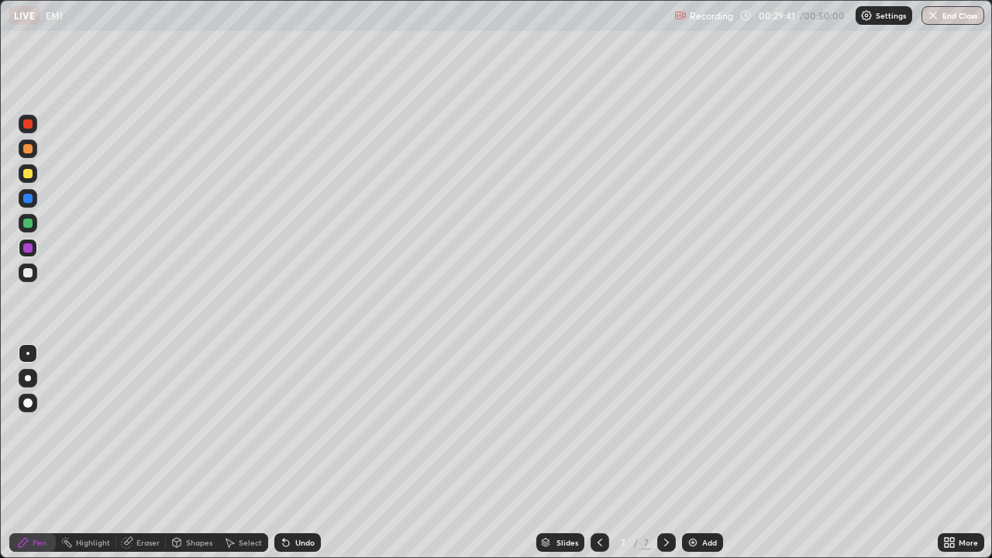
click at [29, 226] on div at bounding box center [27, 223] width 9 height 9
click at [29, 253] on div at bounding box center [28, 248] width 19 height 19
click at [29, 227] on div at bounding box center [27, 223] width 9 height 9
click at [250, 453] on div "Select" at bounding box center [244, 542] width 50 height 19
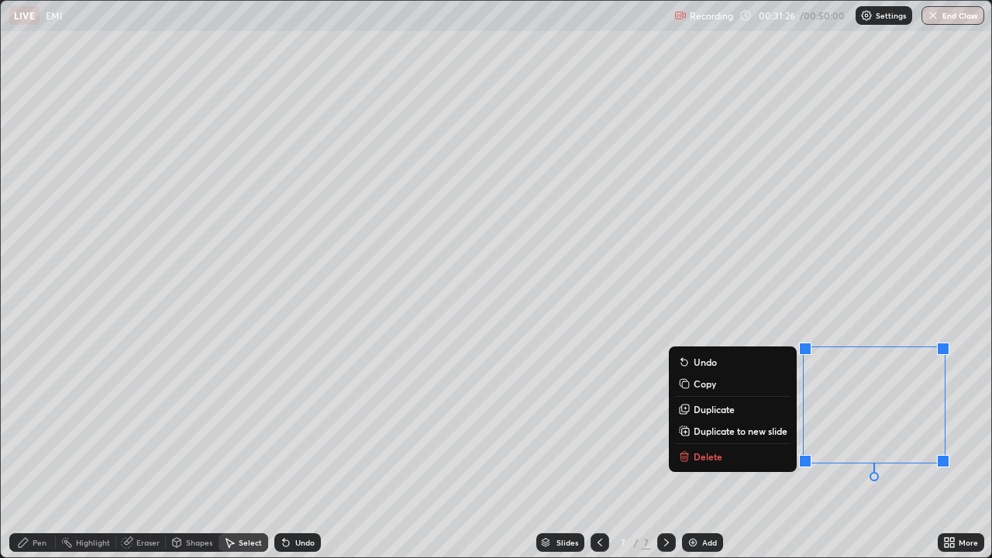
click at [730, 453] on button "Delete" at bounding box center [732, 456] width 115 height 19
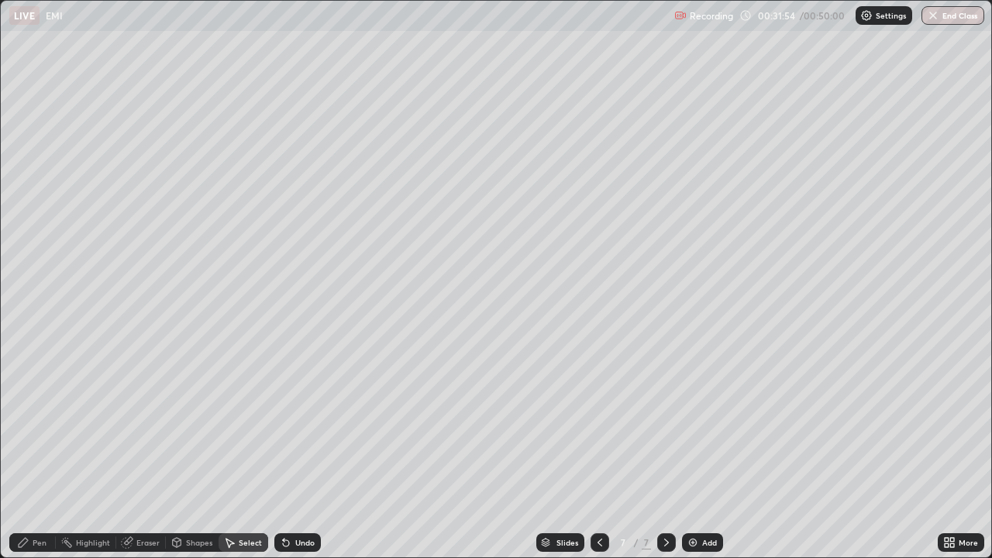
click at [29, 453] on div "Pen" at bounding box center [32, 542] width 47 height 19
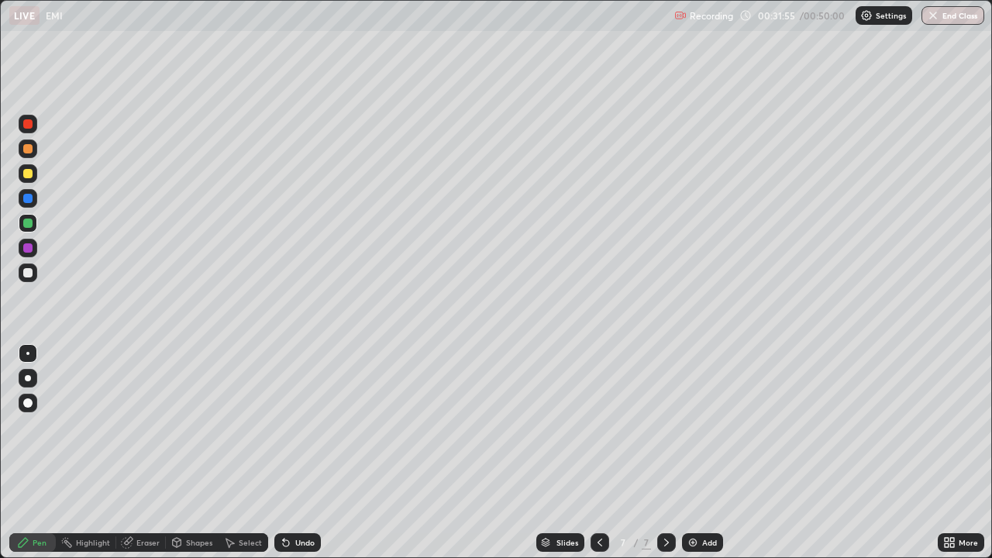
click at [31, 274] on div at bounding box center [27, 272] width 9 height 9
click at [19, 221] on div at bounding box center [28, 223] width 19 height 19
click at [28, 278] on div at bounding box center [28, 273] width 19 height 19
click at [296, 453] on div "Undo" at bounding box center [297, 542] width 47 height 19
click at [302, 453] on div "Undo" at bounding box center [304, 543] width 19 height 8
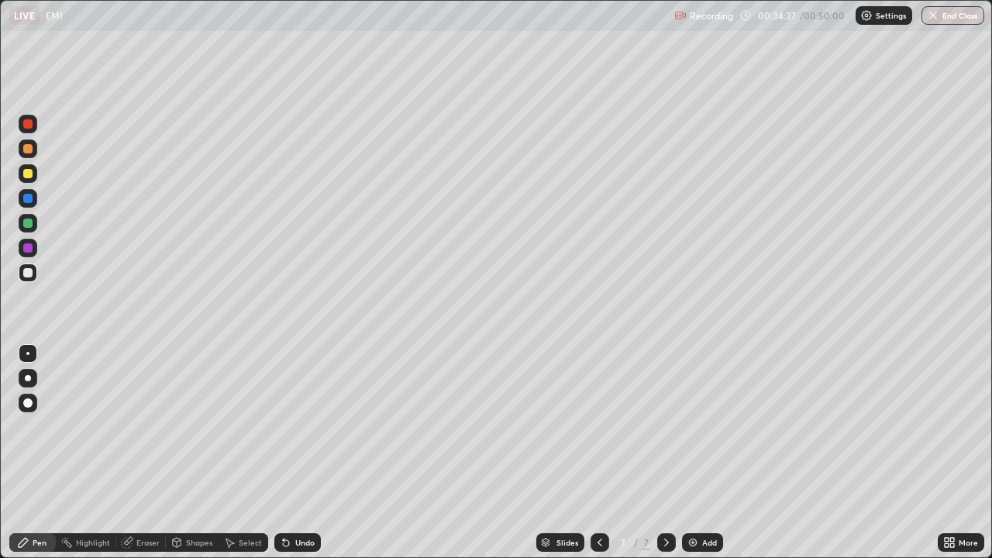
click at [298, 453] on div "Undo" at bounding box center [304, 543] width 19 height 8
click at [596, 453] on icon at bounding box center [600, 542] width 12 height 12
click at [660, 453] on icon at bounding box center [666, 542] width 12 height 12
click at [291, 453] on div "Undo" at bounding box center [297, 542] width 47 height 19
click at [290, 453] on div "Undo" at bounding box center [297, 542] width 47 height 19
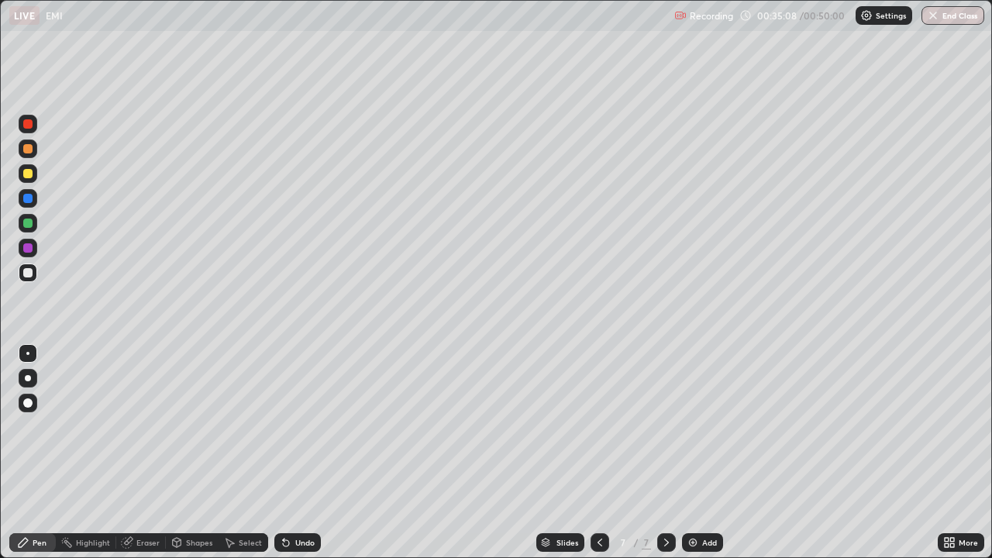
click at [291, 453] on div "Undo" at bounding box center [297, 542] width 47 height 19
click at [295, 453] on div "Undo" at bounding box center [304, 543] width 19 height 8
click at [291, 453] on div "Undo" at bounding box center [297, 542] width 47 height 19
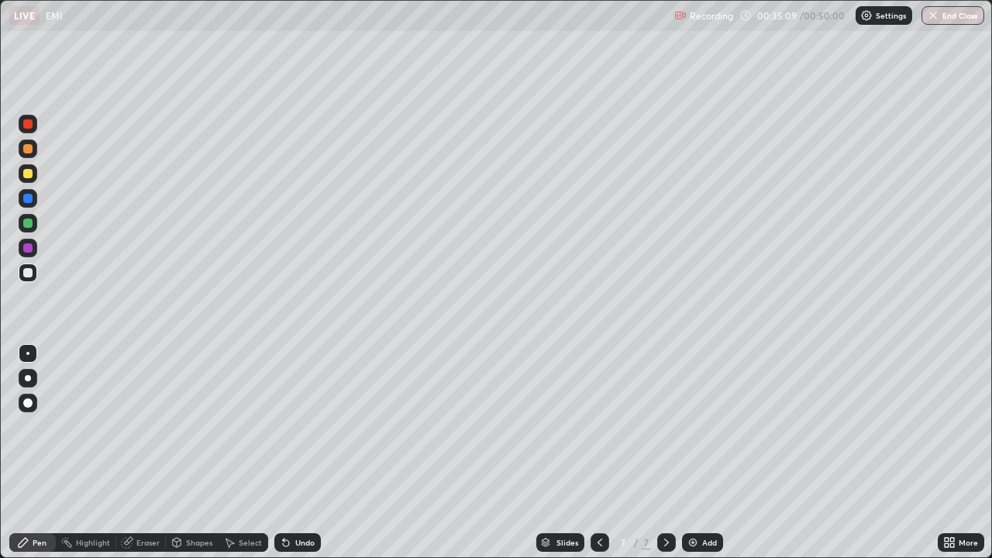
click at [294, 453] on div "Undo" at bounding box center [297, 542] width 47 height 19
click at [292, 453] on div "Undo" at bounding box center [297, 542] width 47 height 19
click at [296, 453] on div "Undo" at bounding box center [304, 543] width 19 height 8
click at [302, 453] on div "Undo" at bounding box center [304, 543] width 19 height 8
click at [291, 453] on div "Undo" at bounding box center [297, 542] width 47 height 19
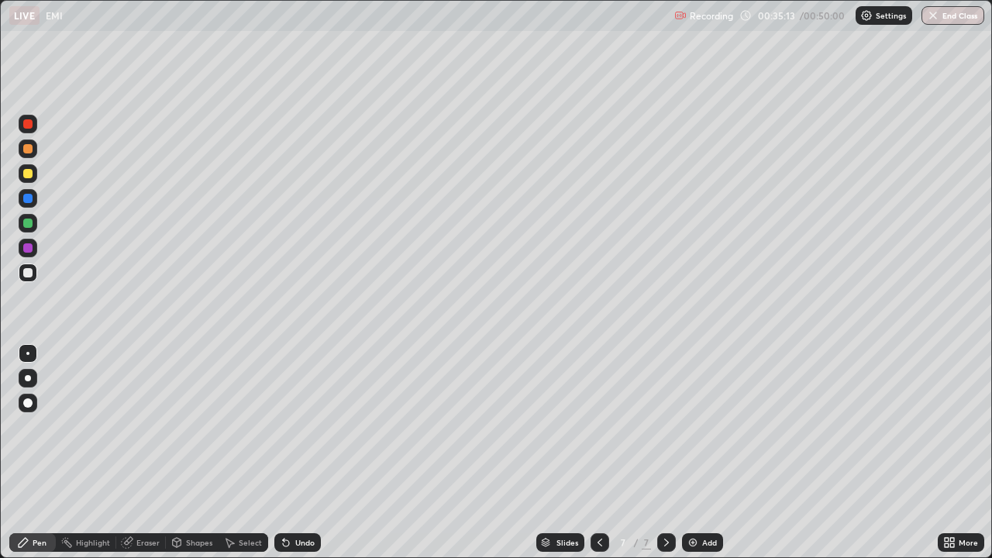
click at [291, 453] on div "Undo" at bounding box center [297, 542] width 47 height 19
click at [286, 453] on icon at bounding box center [286, 543] width 6 height 6
click at [283, 453] on icon at bounding box center [284, 540] width 2 height 2
click at [940, 14] on button "End Class" at bounding box center [953, 15] width 61 height 19
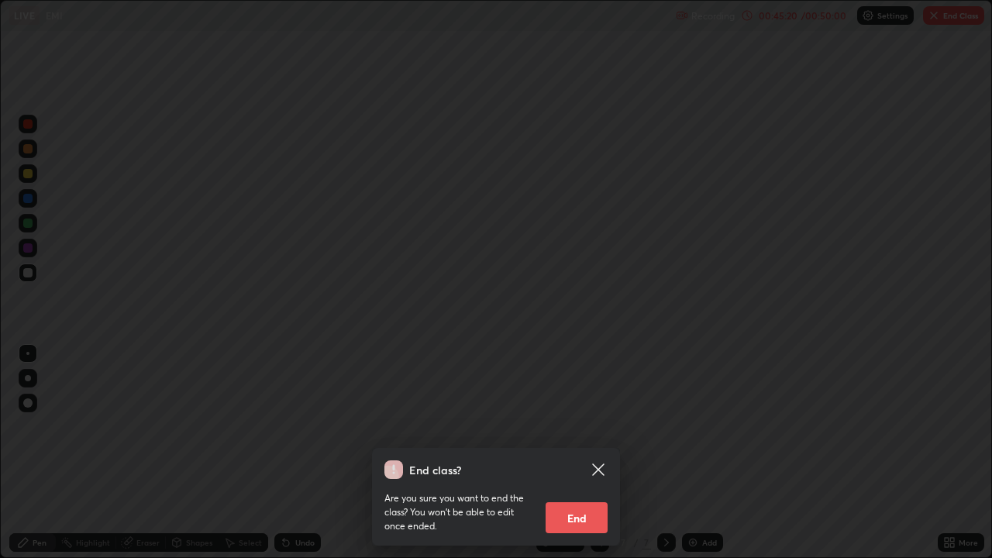
click at [568, 453] on button "End" at bounding box center [577, 517] width 62 height 31
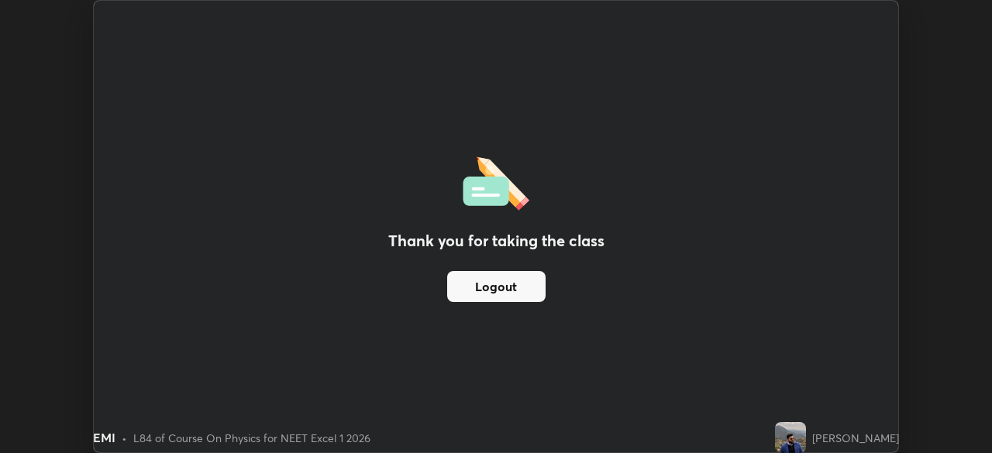
scroll to position [77059, 76520]
